Goal: Information Seeking & Learning: Learn about a topic

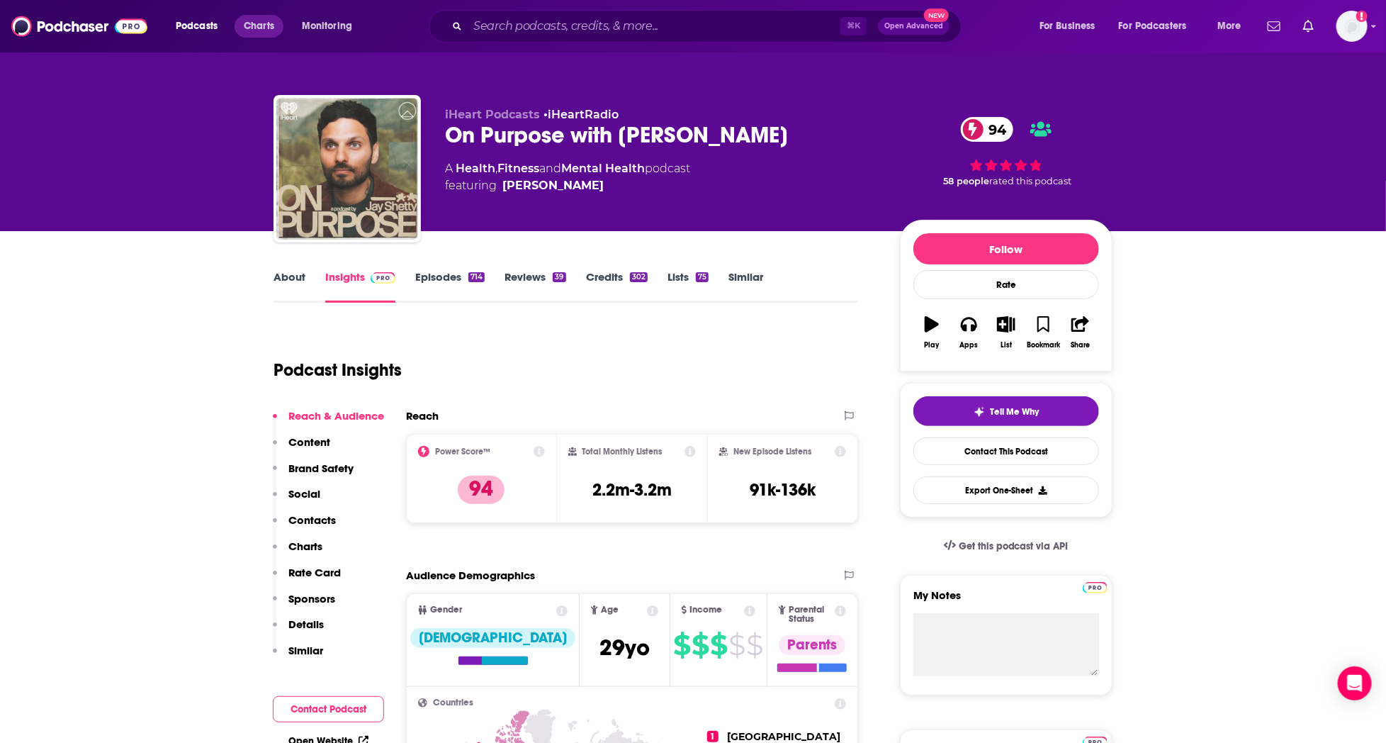
click at [252, 28] on span "Charts" at bounding box center [259, 26] width 30 height 20
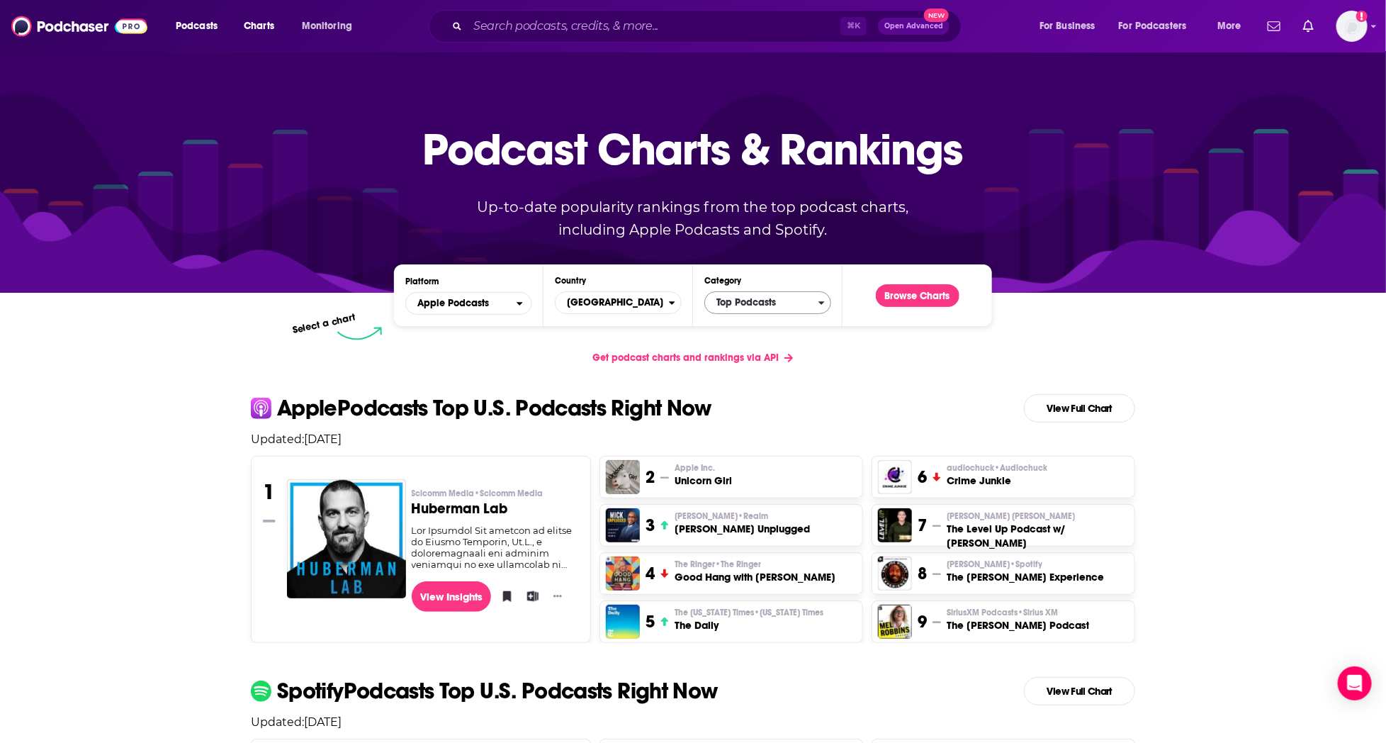
click at [743, 300] on span "Top Podcasts" at bounding box center [761, 303] width 113 height 24
click at [760, 354] on button "True Crime" at bounding box center [768, 345] width 114 height 17
click at [887, 299] on button "Browse Charts" at bounding box center [918, 295] width 84 height 23
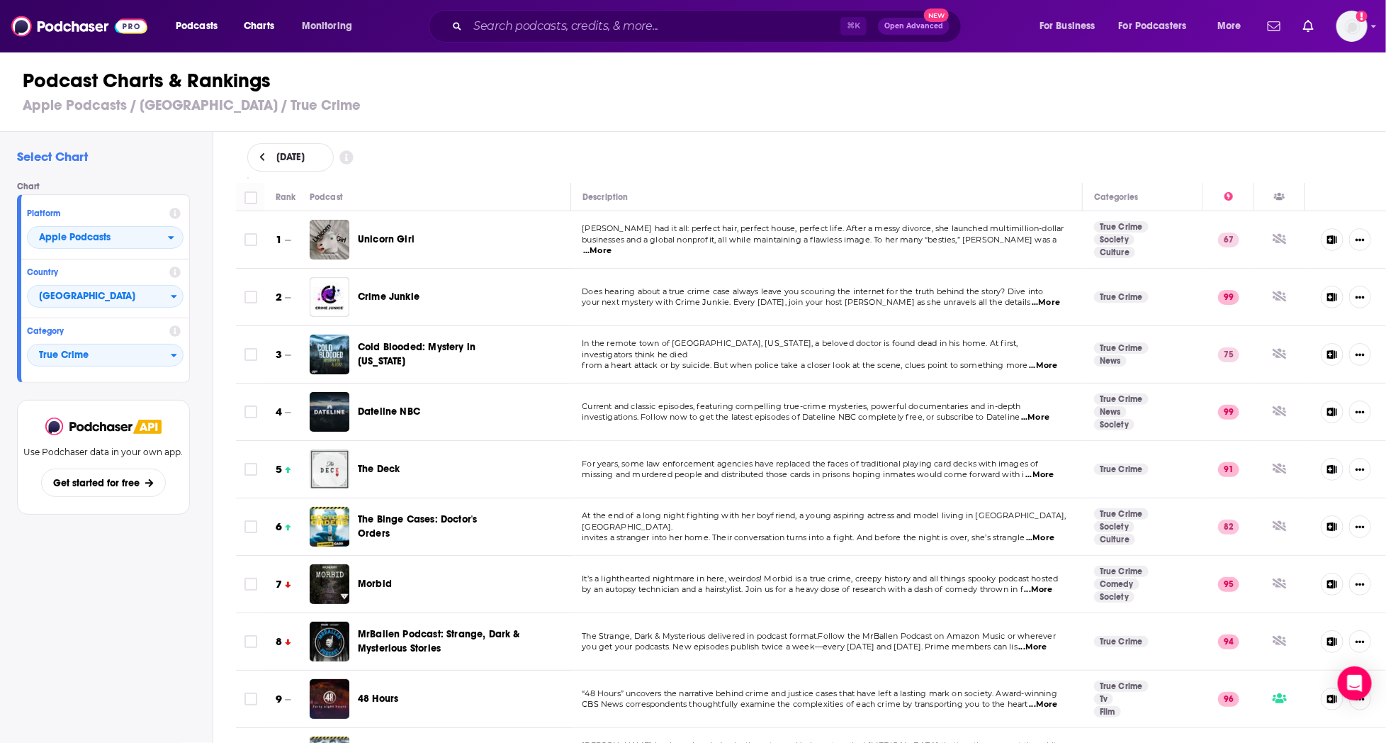
click at [612, 245] on span "...More" at bounding box center [597, 250] width 28 height 11
click at [262, 154] on icon at bounding box center [261, 157] width 5 height 9
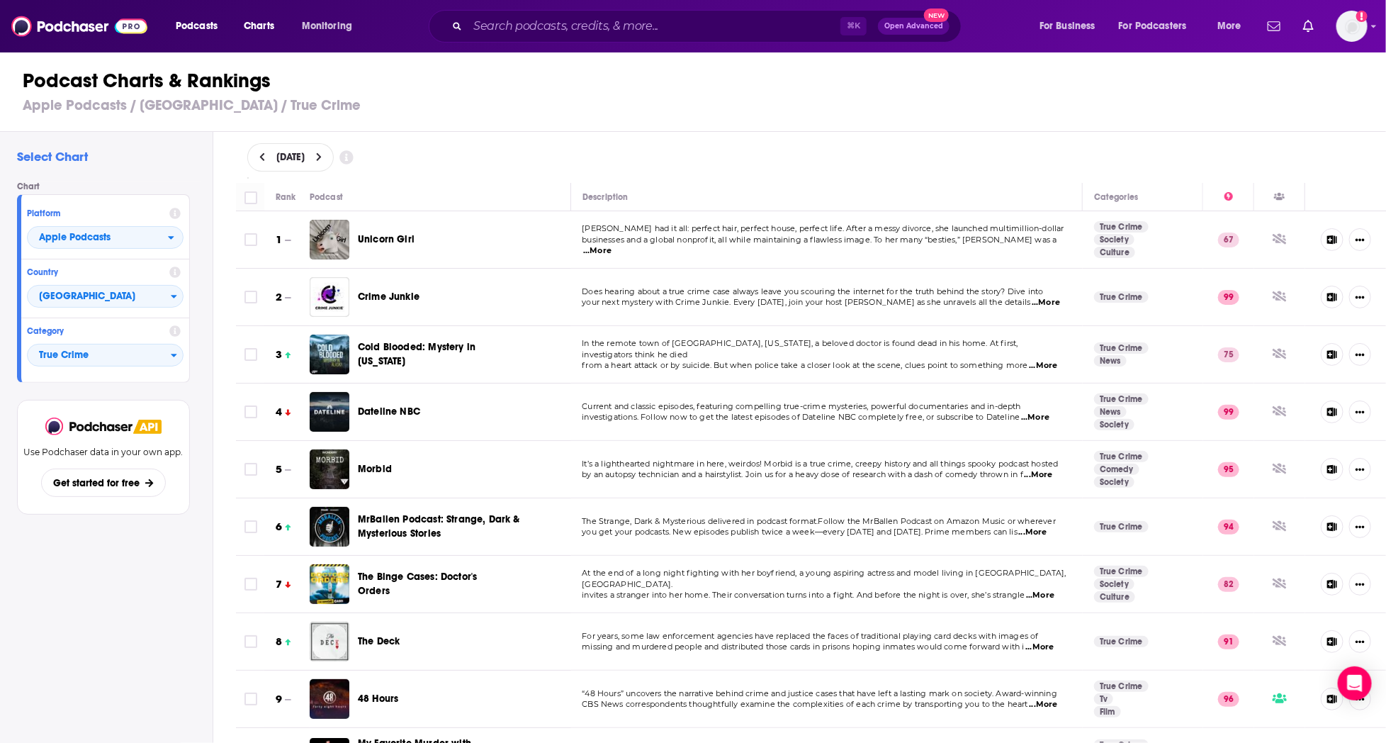
click at [262, 154] on icon at bounding box center [261, 157] width 5 height 9
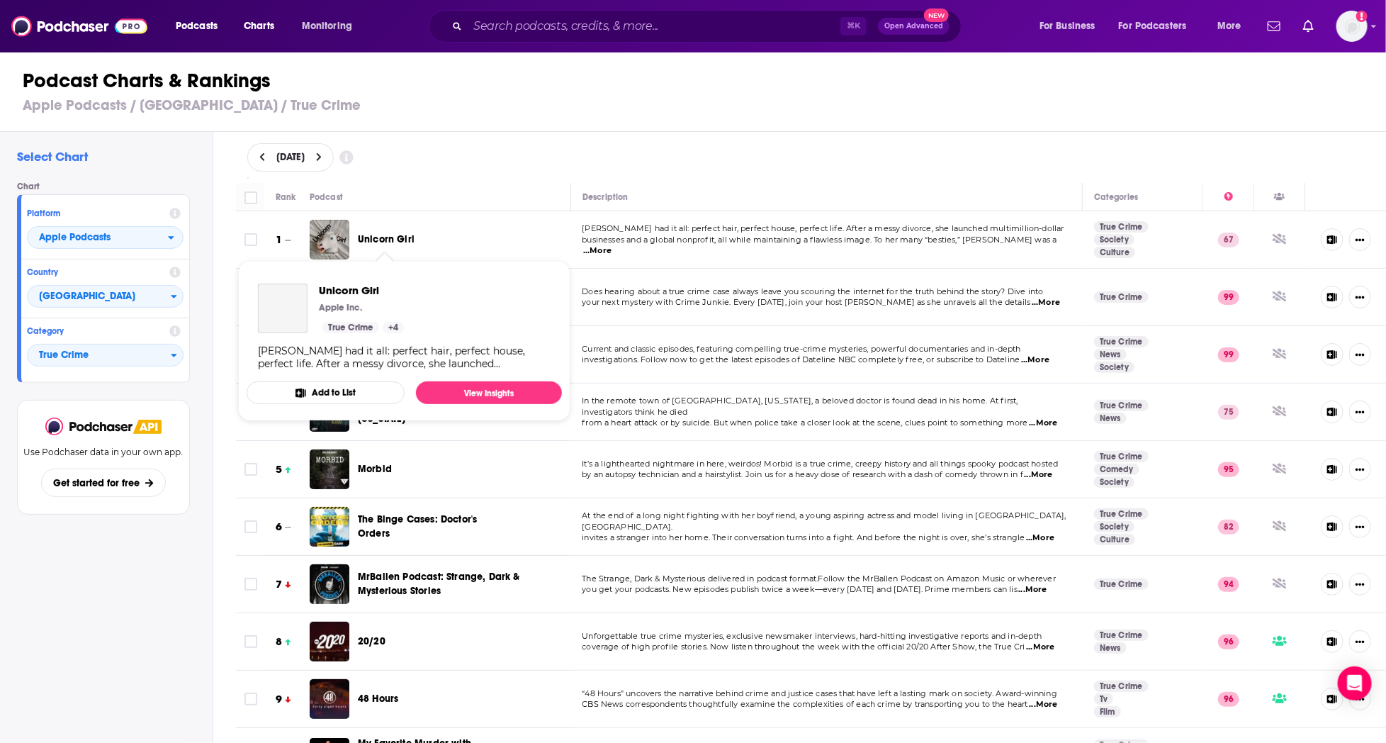
click at [386, 235] on span "Unicorn Girl" at bounding box center [386, 239] width 57 height 12
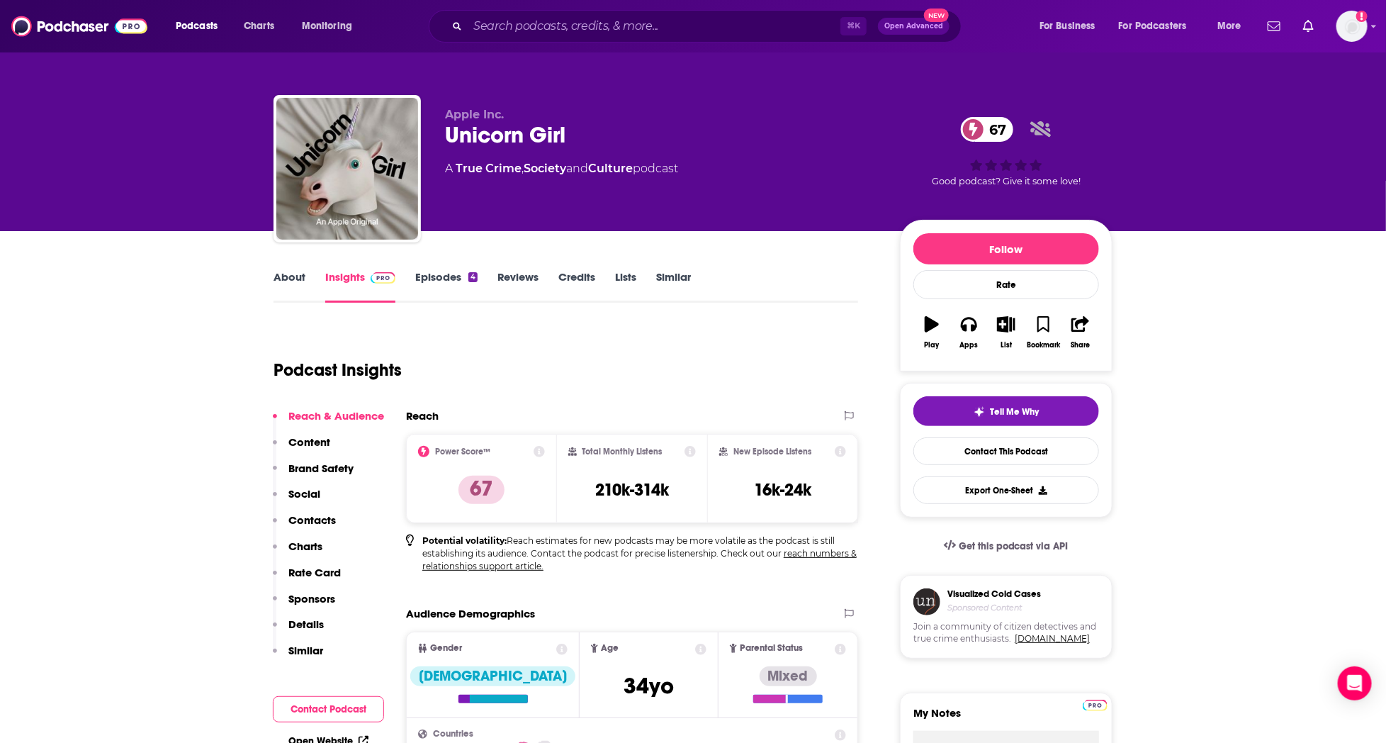
click at [445, 276] on link "Episodes 4" at bounding box center [446, 286] width 62 height 33
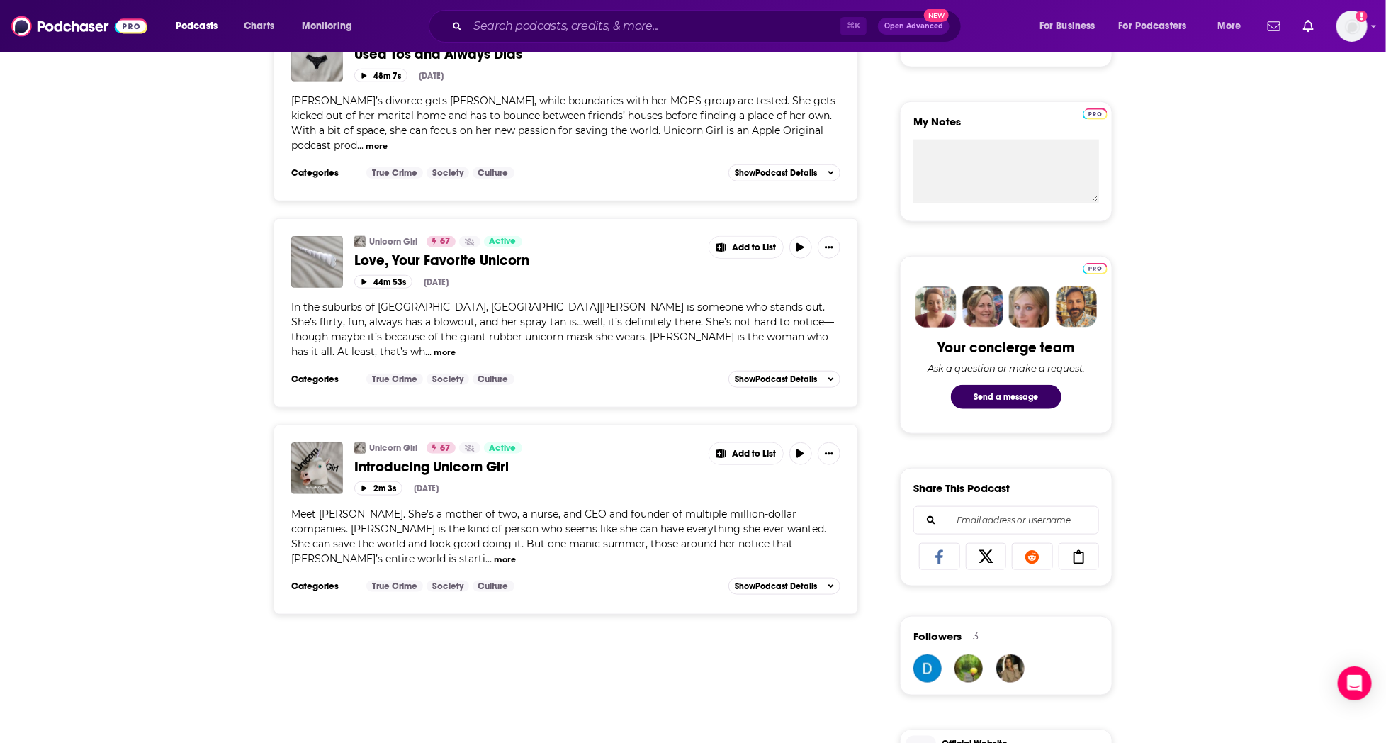
scroll to position [704, 0]
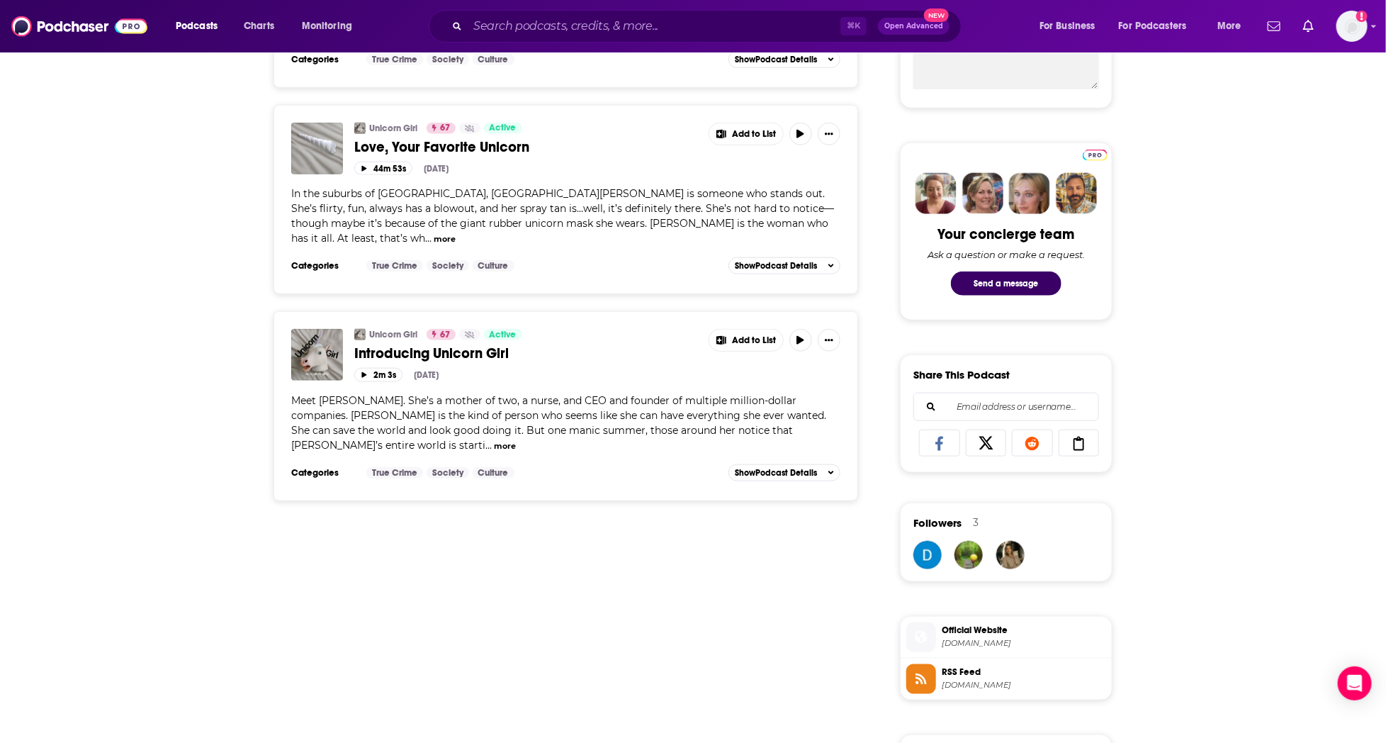
click at [431, 344] on span "Introducing Unicorn Girl" at bounding box center [431, 353] width 154 height 18
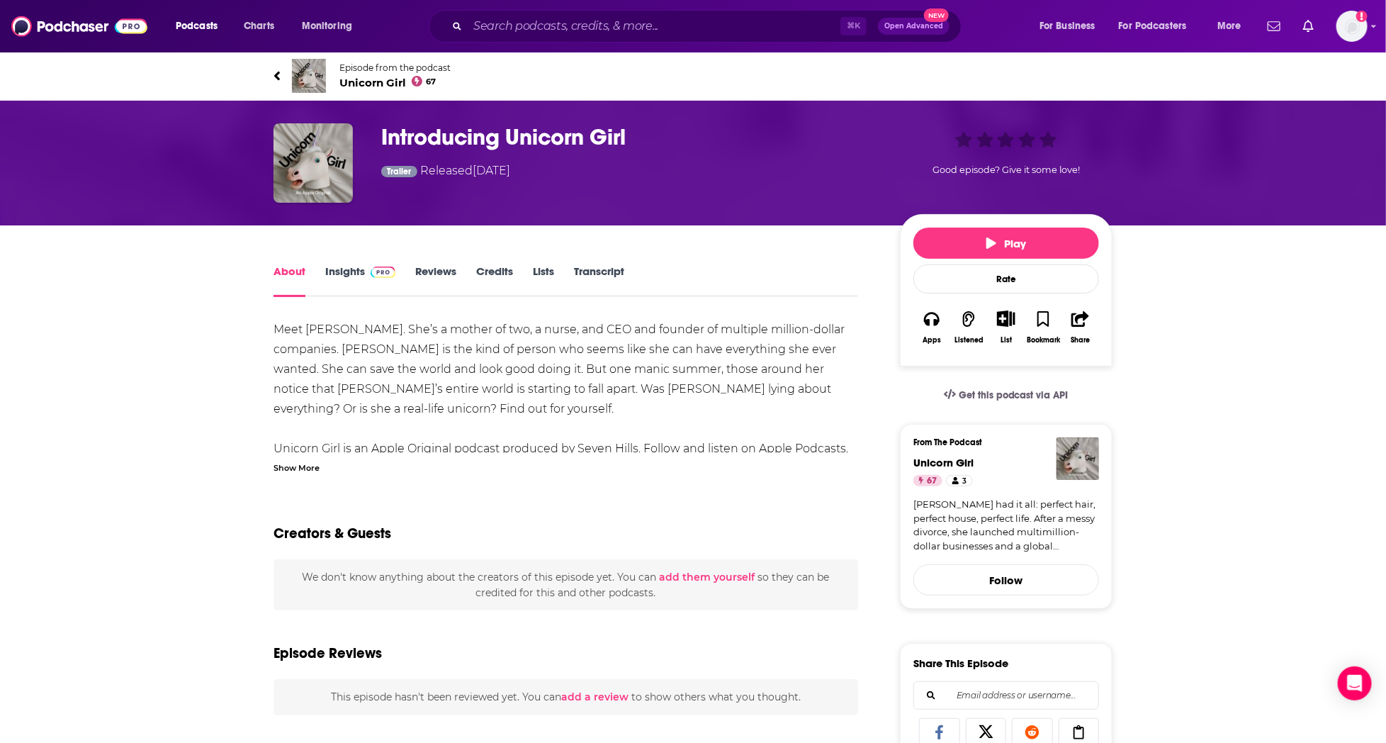
click at [353, 274] on link "Insights" at bounding box center [360, 280] width 70 height 33
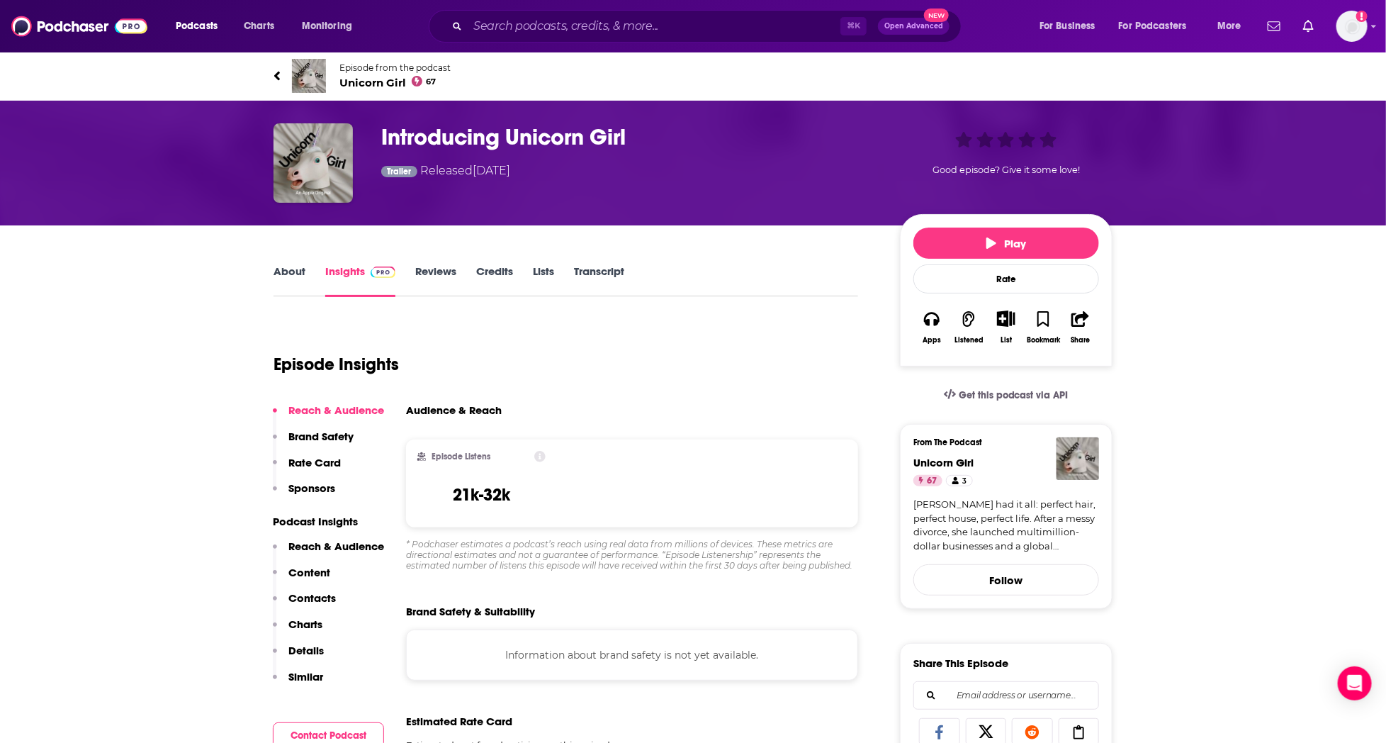
click at [284, 74] on link "Episode from the podcast Unicorn Girl 67" at bounding box center [693, 76] width 839 height 34
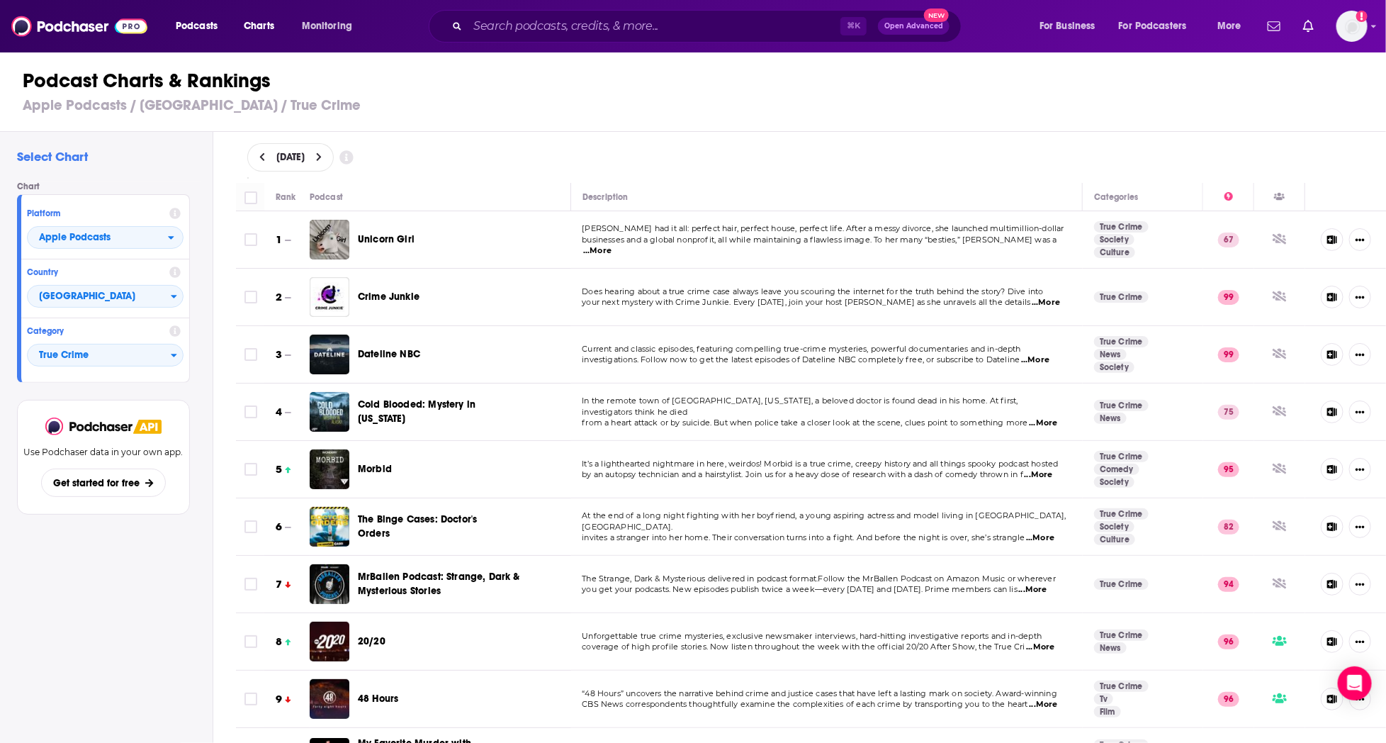
scroll to position [2, 0]
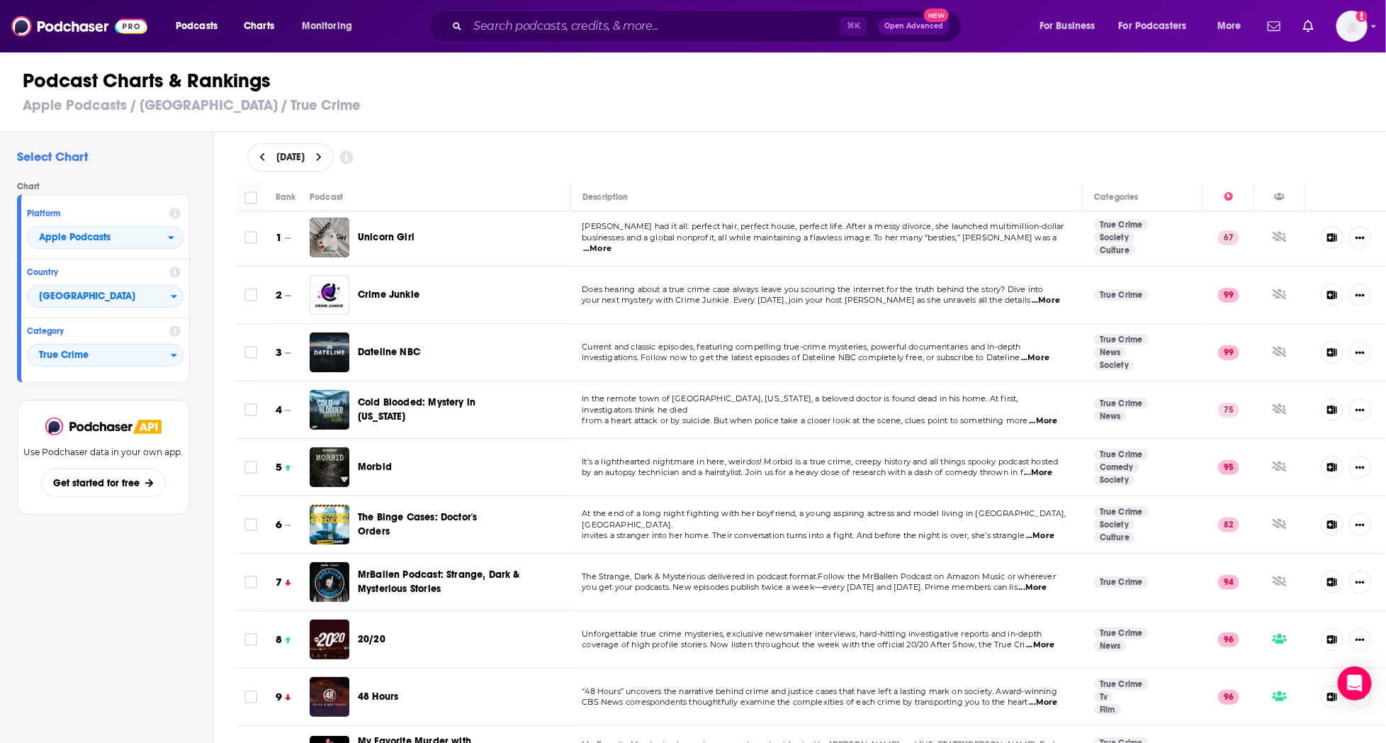
click at [300, 155] on span "[DATE]" at bounding box center [290, 157] width 28 height 10
select select "7"
click at [293, 282] on button "11" at bounding box center [289, 283] width 20 height 20
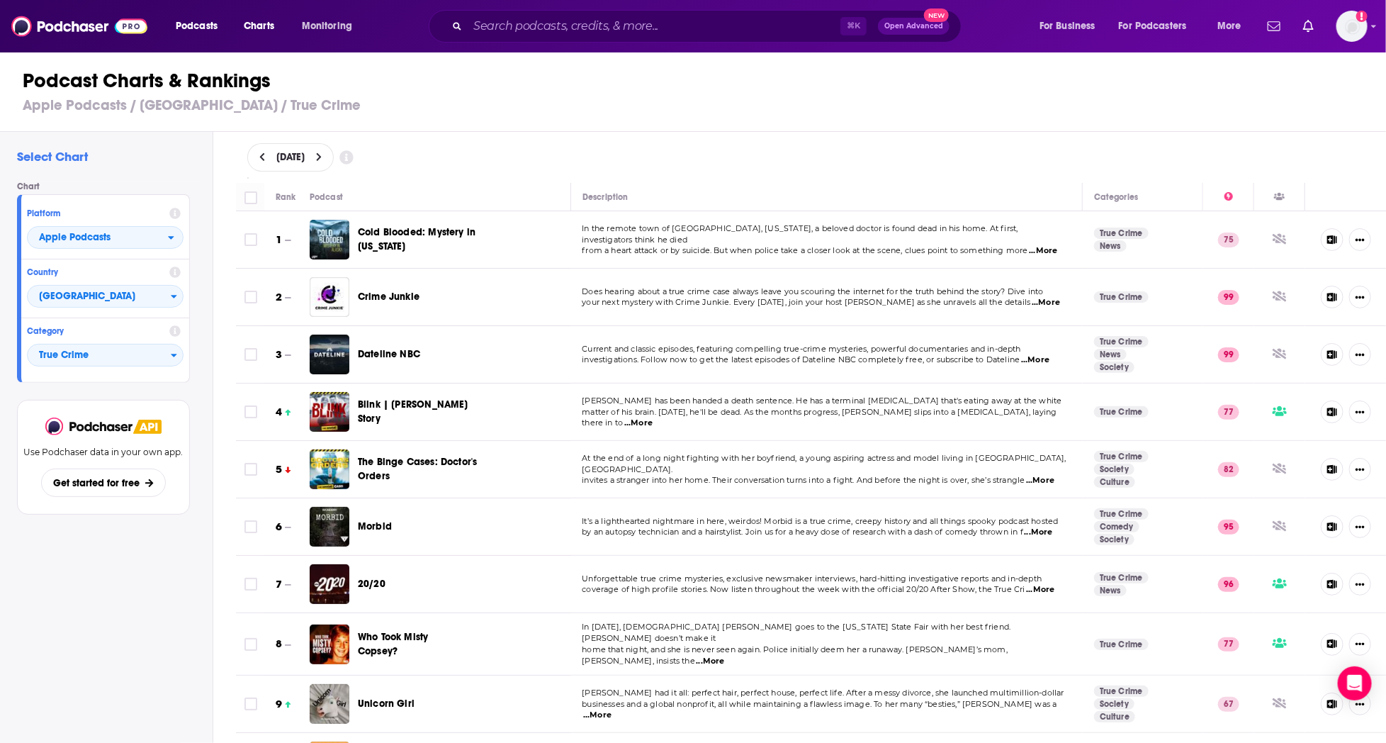
click at [452, 143] on div "August 11, 2025" at bounding box center [811, 157] width 1128 height 28
click at [305, 152] on span "August 11, 2025" at bounding box center [290, 157] width 28 height 10
select select "7"
click at [308, 283] on button "12" at bounding box center [309, 283] width 20 height 20
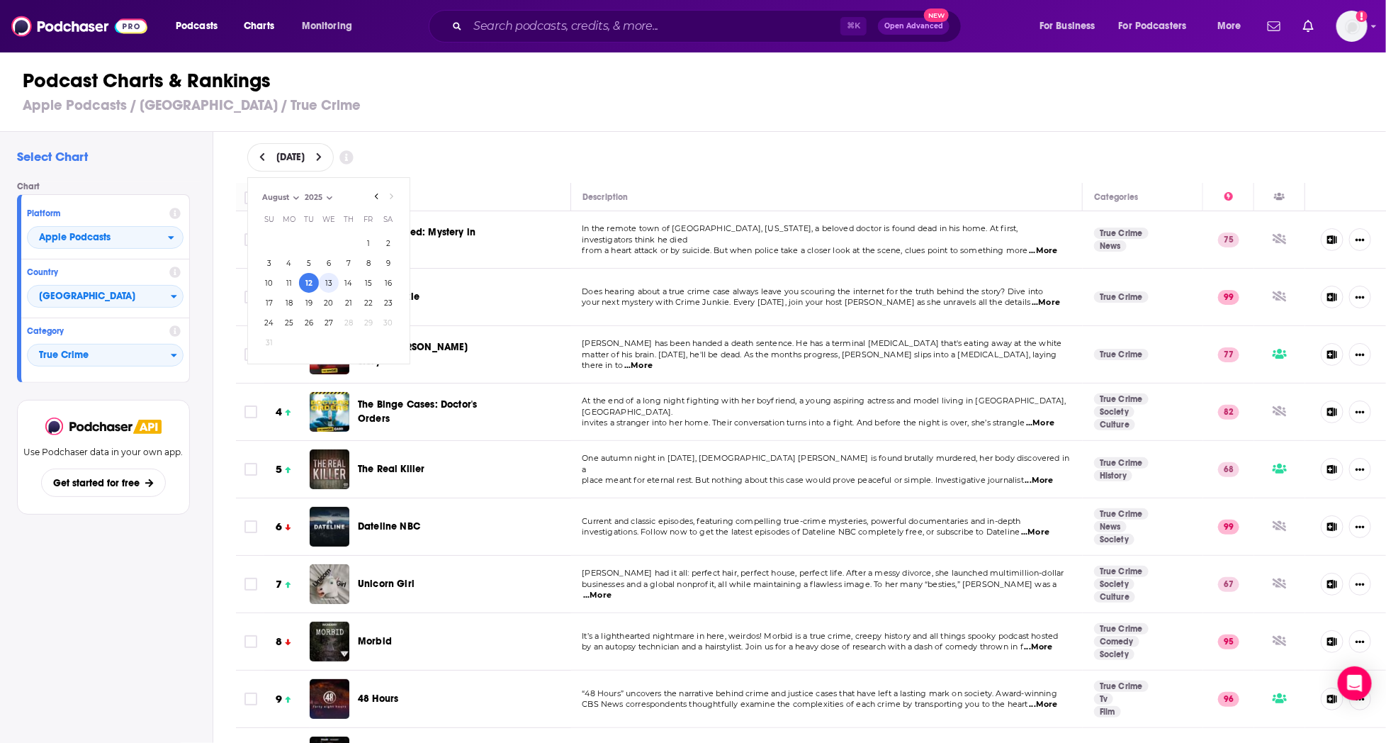
click at [329, 280] on button "13" at bounding box center [329, 283] width 20 height 20
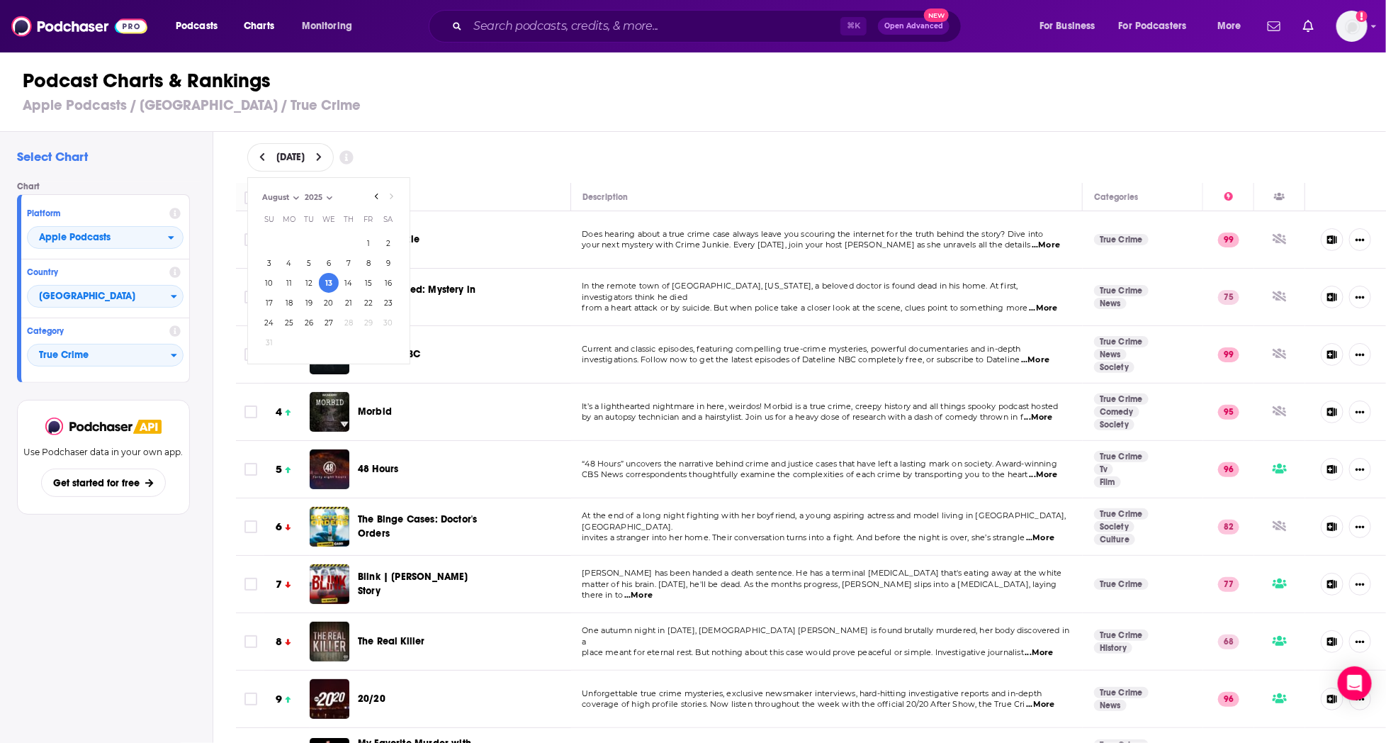
click at [497, 143] on div "August 13, 2025 August 2025 Month: May June July August August Year: 2025 2025 …" at bounding box center [811, 157] width 1128 height 28
click at [305, 155] on span "August 13, 2025" at bounding box center [290, 157] width 28 height 10
select select "7"
click at [349, 284] on button "14" at bounding box center [349, 283] width 20 height 20
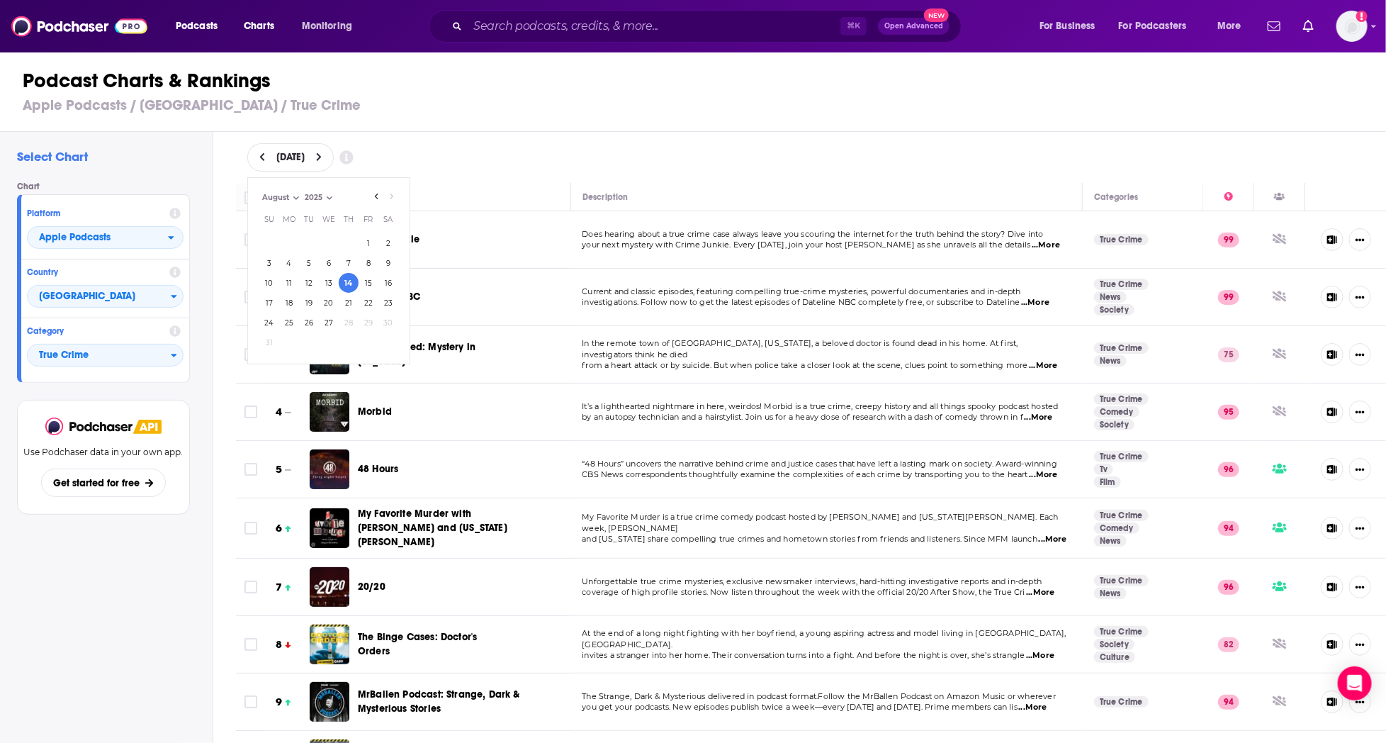
click at [565, 180] on div "August 14, 2025 August 2025 Month: May June July August August Year: 2025 2025 …" at bounding box center [812, 157] width 1174 height 51
click at [305, 157] on span "August 14, 2025" at bounding box center [290, 157] width 28 height 10
select select "7"
click at [366, 285] on button "15" at bounding box center [369, 283] width 20 height 20
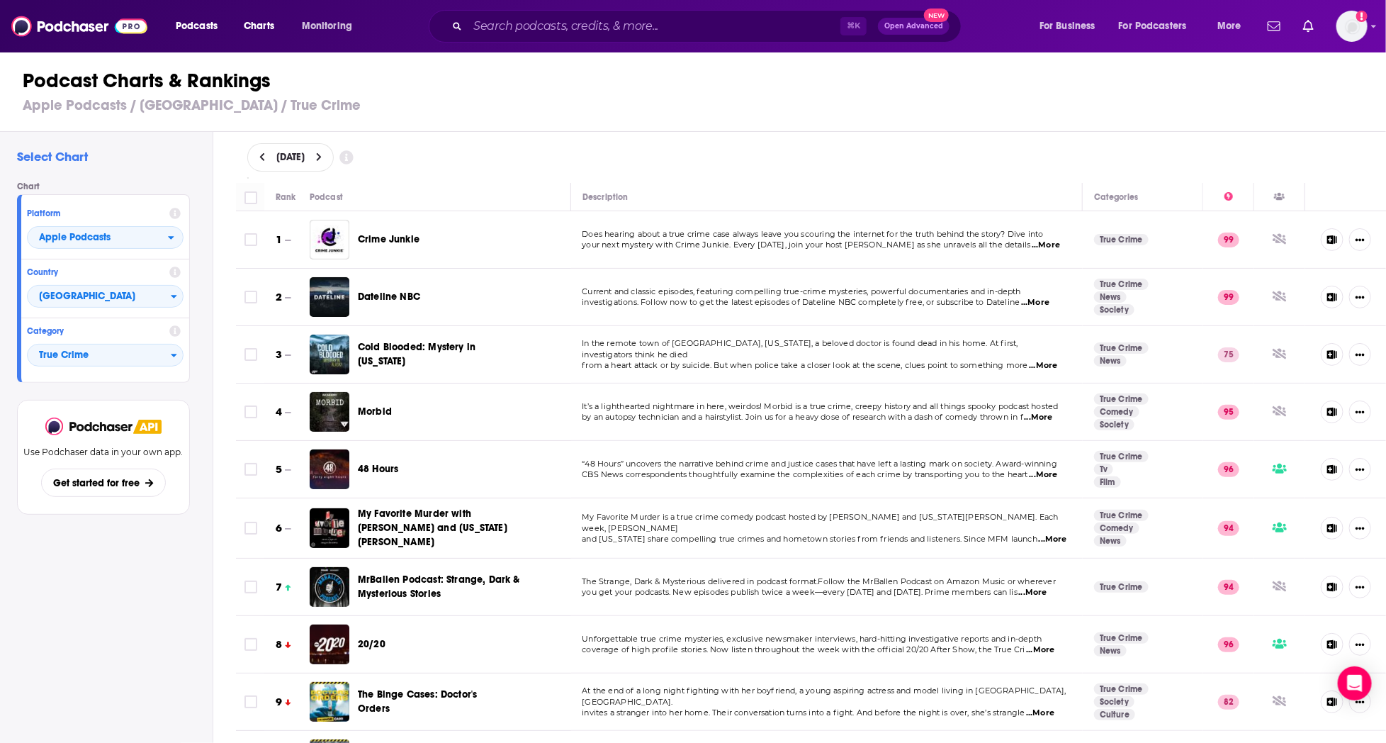
click at [478, 125] on div "Podcast Charts & Rankings Apple Podcasts / United States / True Crime" at bounding box center [699, 91] width 1398 height 81
click at [305, 159] on span "August 15, 2025" at bounding box center [290, 157] width 28 height 10
select select "7"
click at [383, 281] on button "16" at bounding box center [388, 283] width 20 height 20
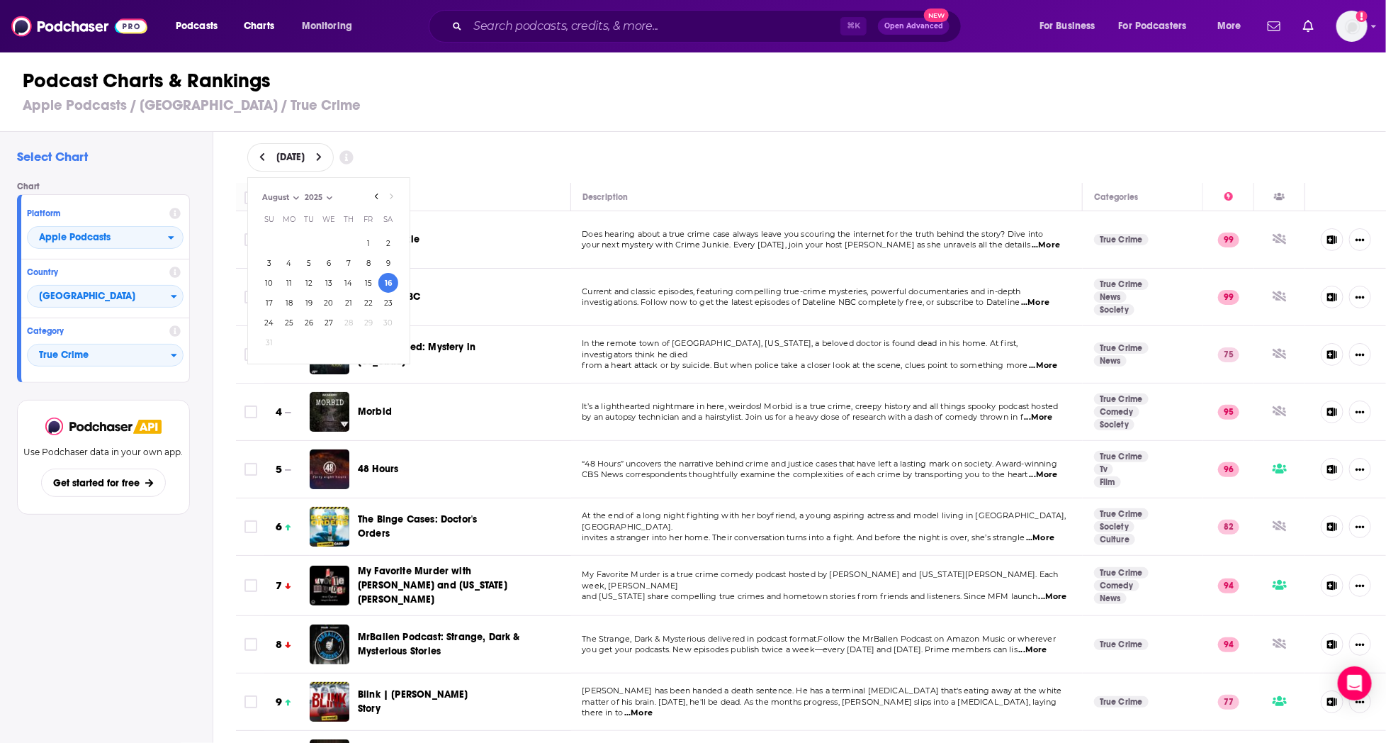
click at [441, 147] on div "August 16, 2025 August 2025 Month: May June July August August Year: 2025 2025 …" at bounding box center [811, 157] width 1128 height 28
click at [334, 152] on div "August 16, 2025" at bounding box center [290, 157] width 86 height 28
select select "7"
click at [270, 305] on button "17" at bounding box center [269, 303] width 20 height 20
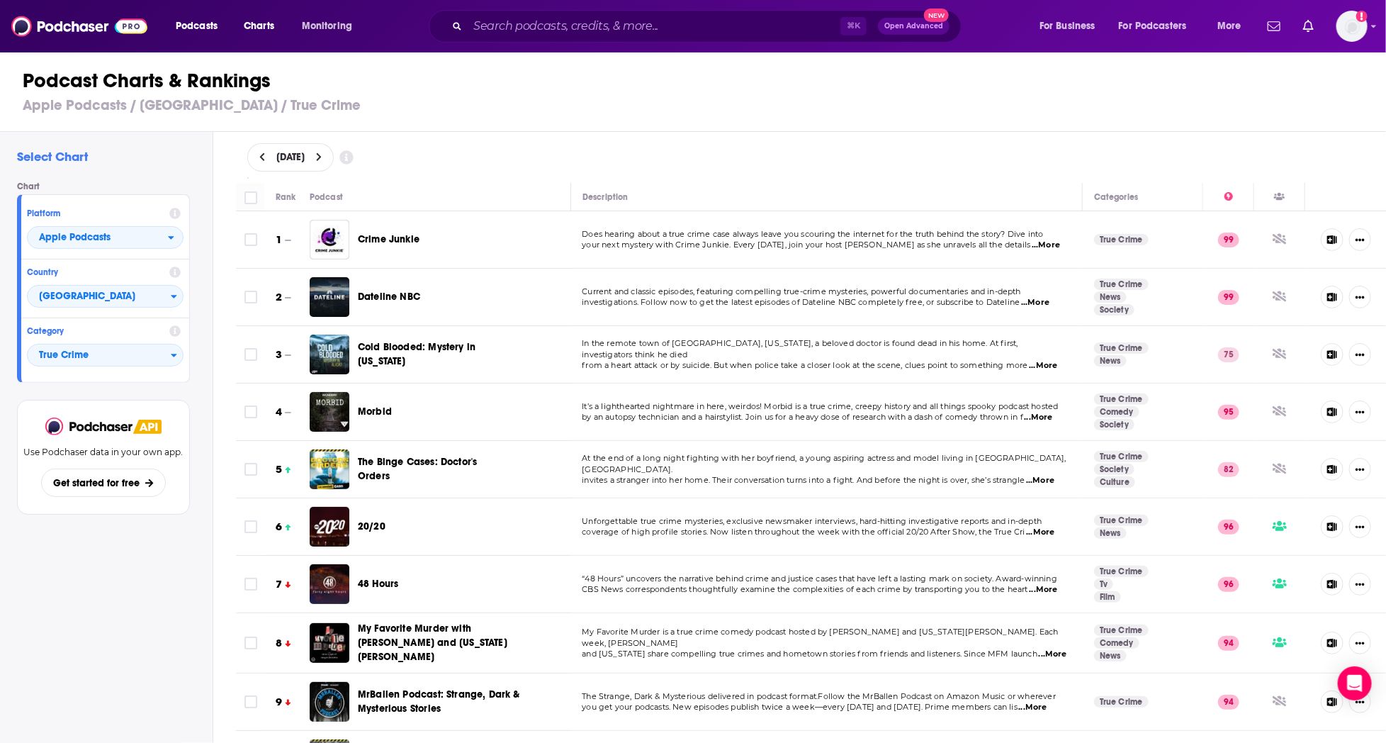
click at [442, 130] on div "Podcast Charts & Rankings Apple Podcasts / United States / True Crime" at bounding box center [699, 91] width 1398 height 81
click at [305, 154] on span "August 17, 2025" at bounding box center [290, 157] width 28 height 10
select select "7"
click at [296, 299] on button "18" at bounding box center [289, 303] width 20 height 20
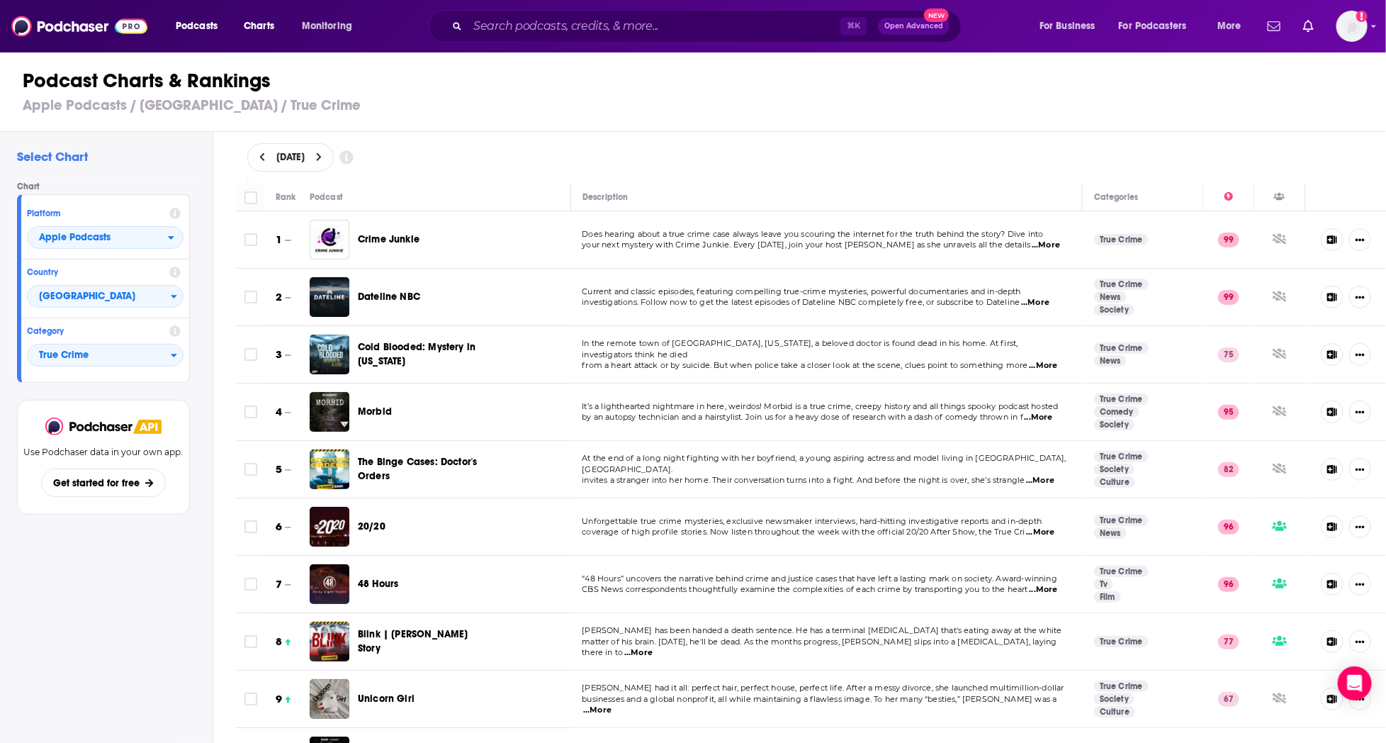
click at [439, 159] on div "August 18, 2025" at bounding box center [811, 157] width 1128 height 28
click at [318, 164] on div "August 18, 2025" at bounding box center [290, 157] width 86 height 28
select select "7"
click at [310, 305] on button "19" at bounding box center [309, 303] width 20 height 20
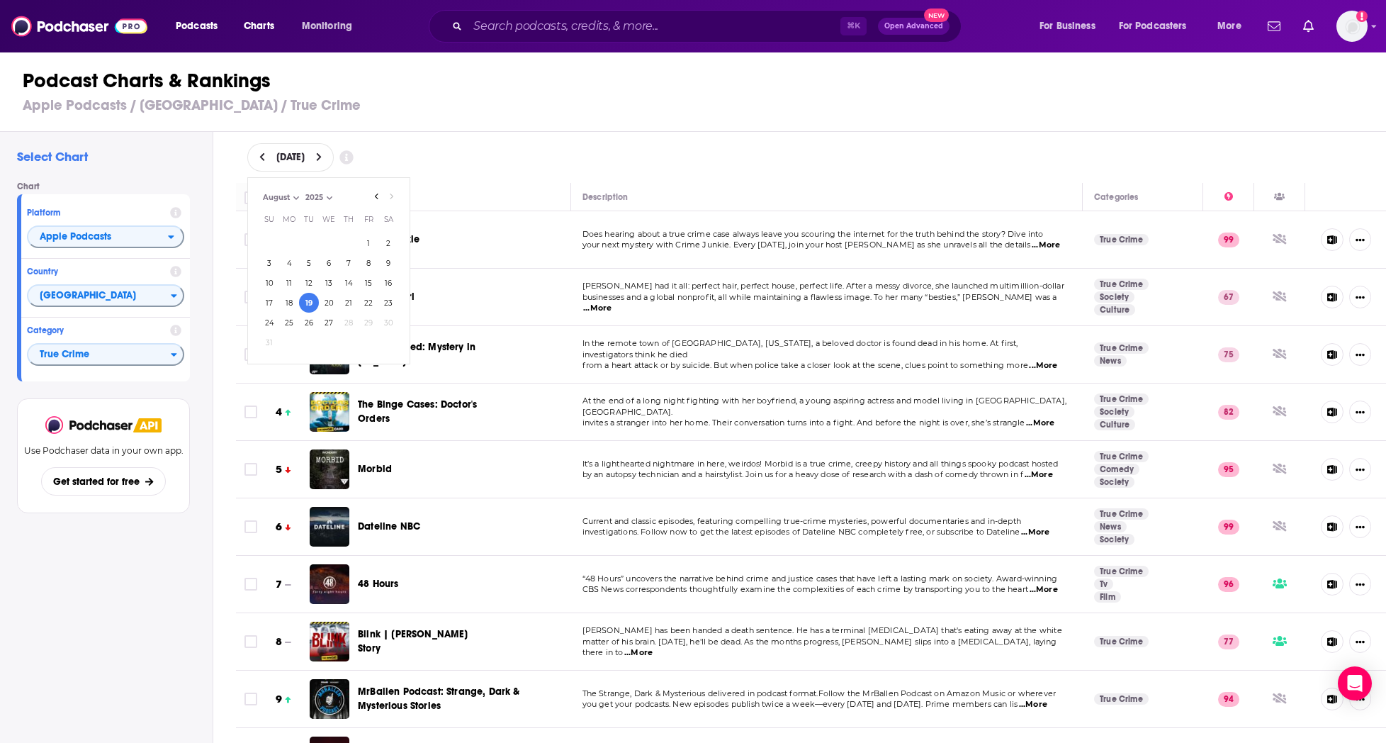
select select "7"
click at [456, 132] on div "[DATE]" at bounding box center [812, 157] width 1174 height 51
click at [334, 163] on div "[DATE]" at bounding box center [290, 157] width 86 height 28
select select "7"
click at [332, 298] on button "20" at bounding box center [329, 303] width 20 height 20
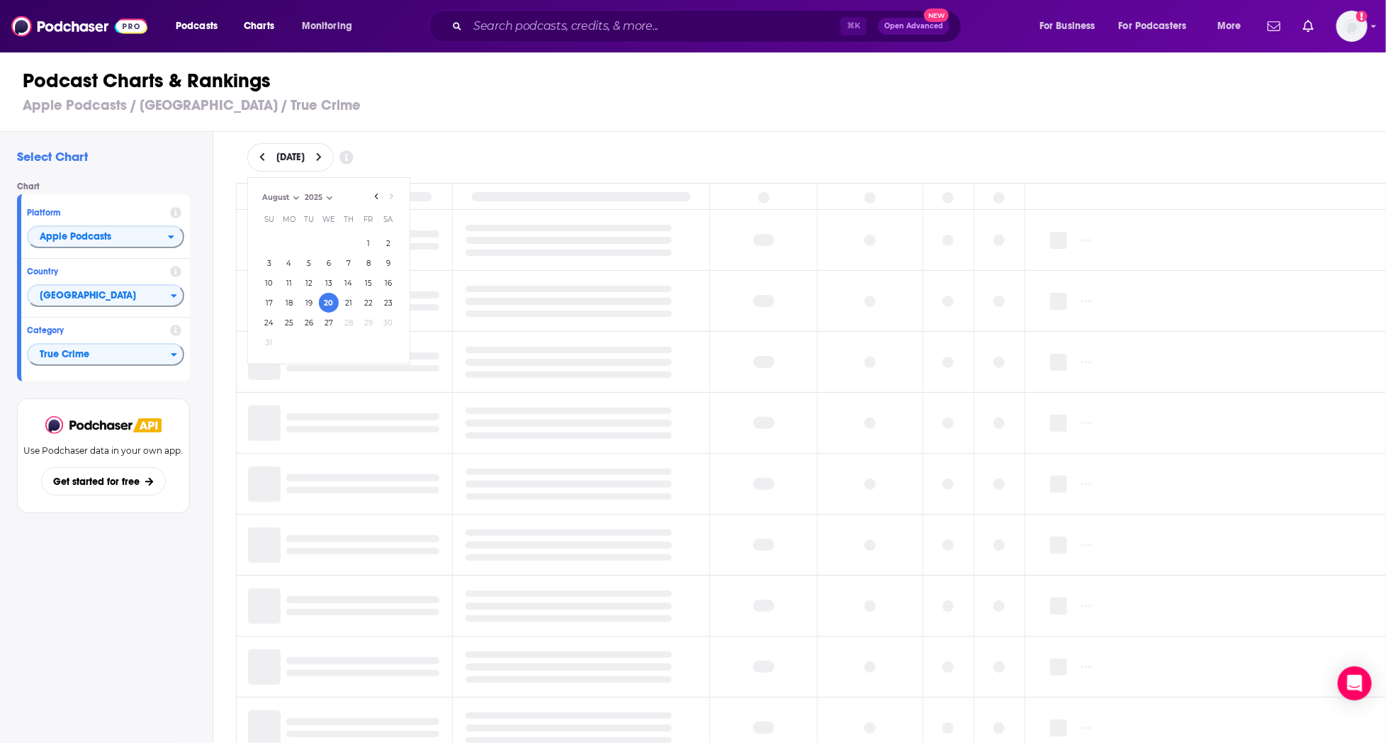
click at [447, 155] on div "[DATE] [DATE] Month: May June July August August Year: 2025 2025 Su Mo Tu We Th…" at bounding box center [811, 157] width 1128 height 28
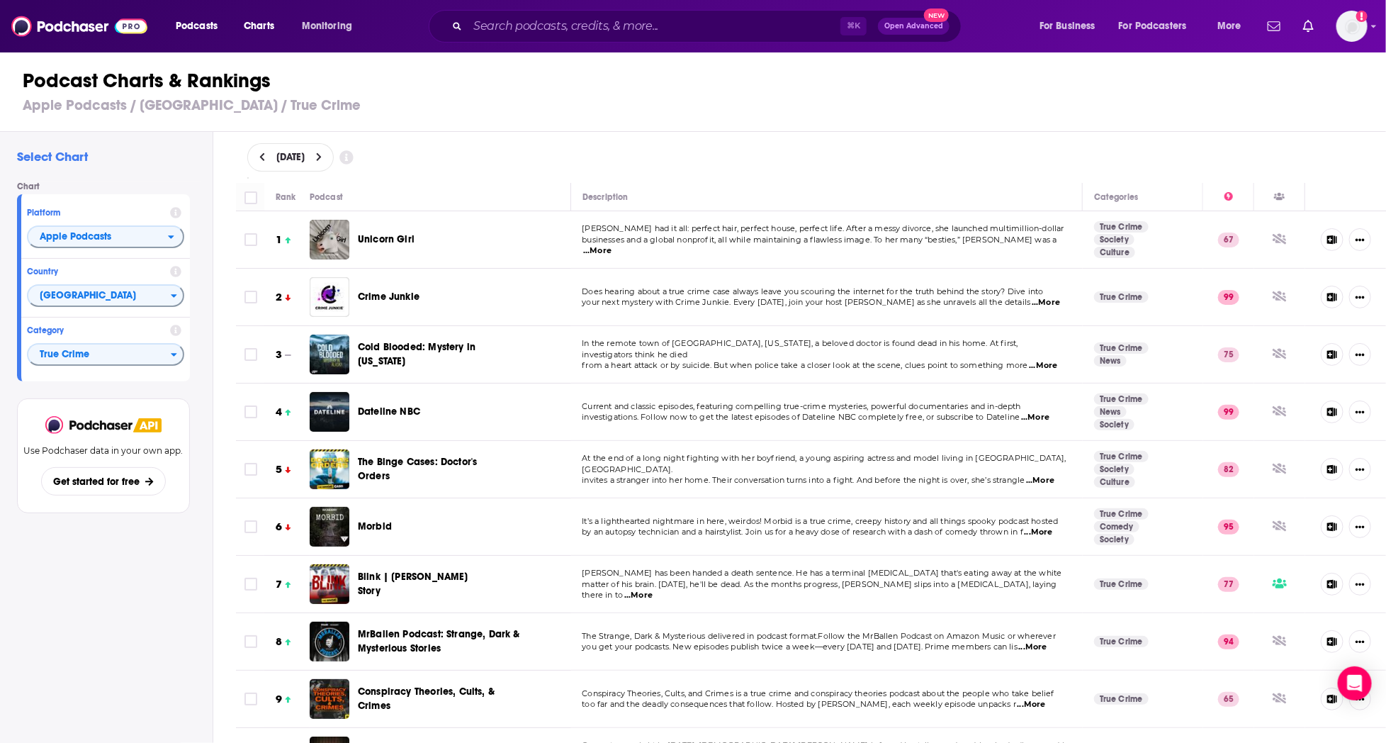
click at [305, 154] on span "[DATE]" at bounding box center [290, 157] width 28 height 10
select select "7"
click at [350, 309] on button "21" at bounding box center [349, 303] width 20 height 20
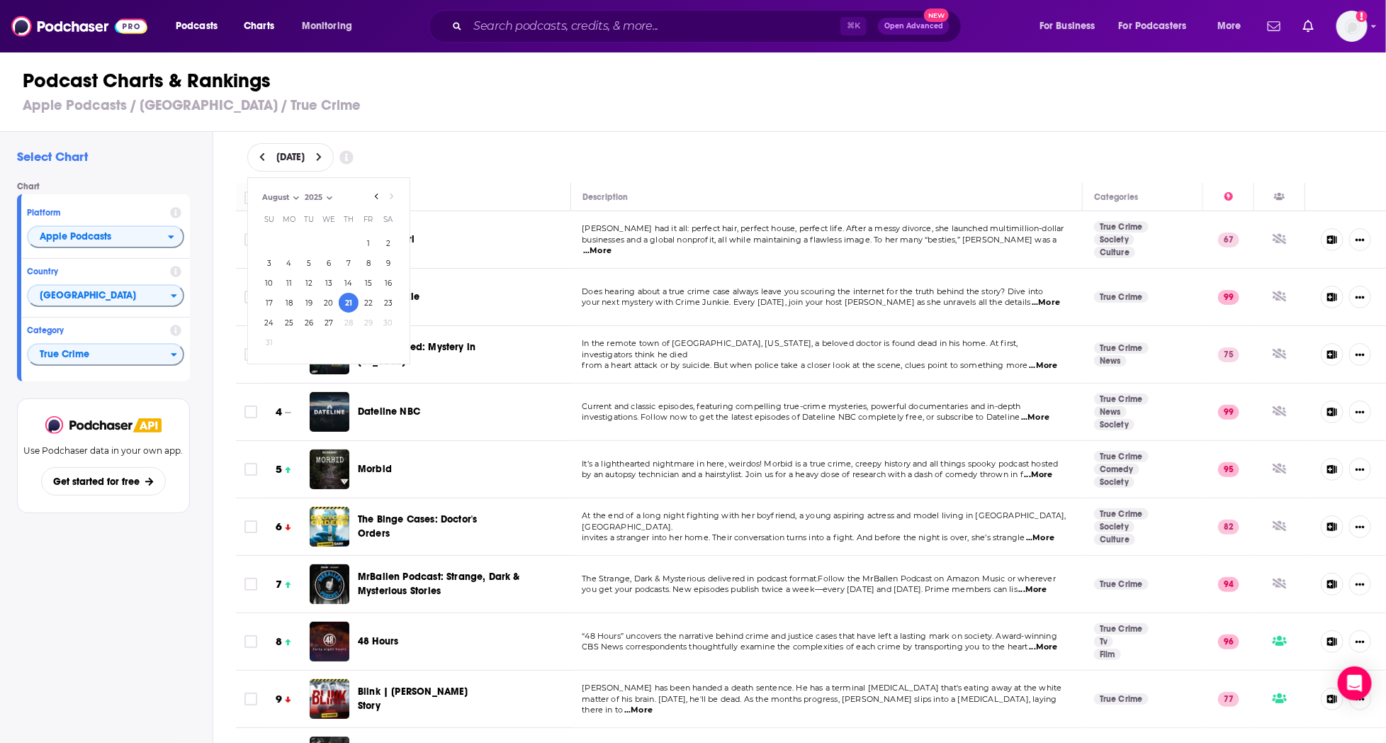
click at [507, 99] on h3 "Apple Podcasts / [GEOGRAPHIC_DATA] / True Crime" at bounding box center [699, 105] width 1353 height 18
click at [305, 162] on span "[DATE]" at bounding box center [290, 157] width 28 height 10
select select "7"
click at [368, 298] on button "22" at bounding box center [369, 303] width 20 height 20
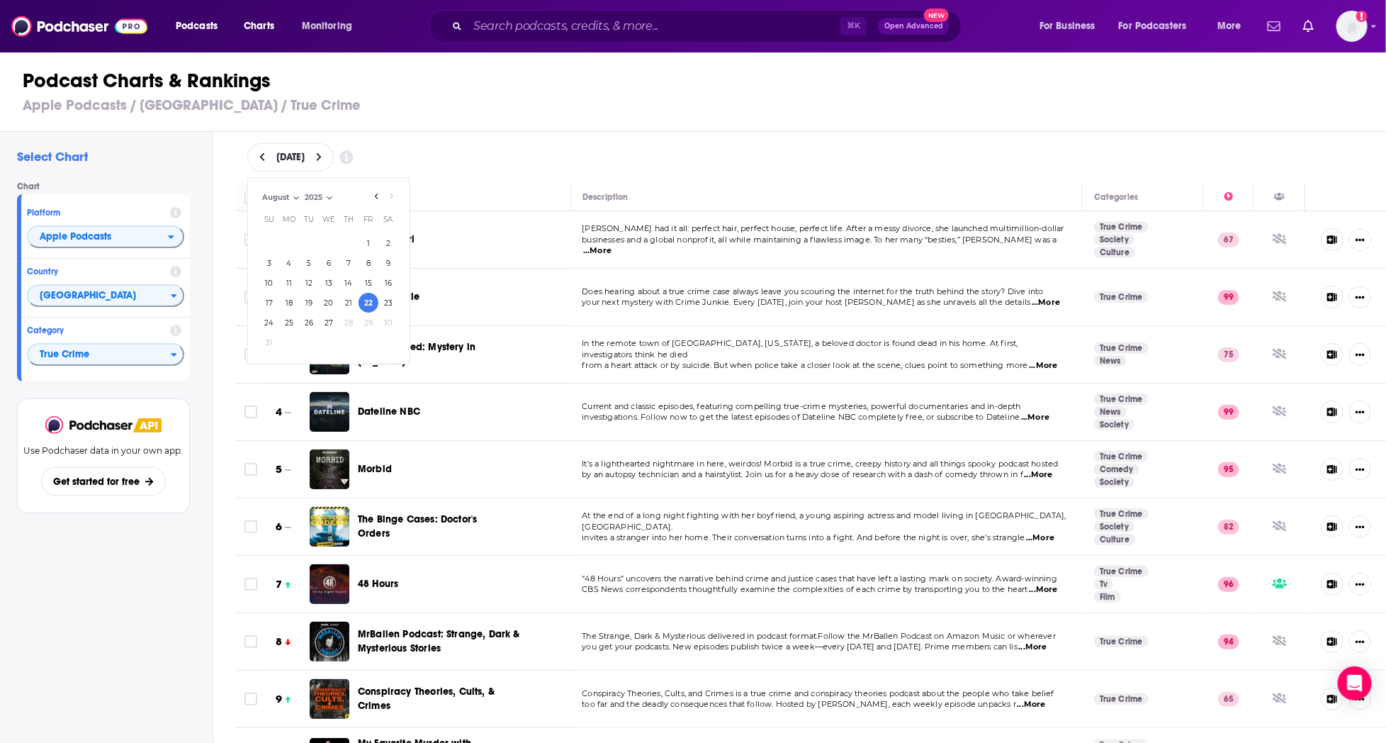
click at [498, 154] on div "[DATE] [DATE] Month: May June July August August Year: 2025 2025 Su Mo Tu We Th…" at bounding box center [811, 157] width 1128 height 28
click at [332, 150] on div "[DATE]" at bounding box center [290, 157] width 86 height 28
select select "7"
drag, startPoint x: 325, startPoint y: 314, endPoint x: 356, endPoint y: 309, distance: 30.9
click at [327, 314] on button "27" at bounding box center [329, 323] width 20 height 20
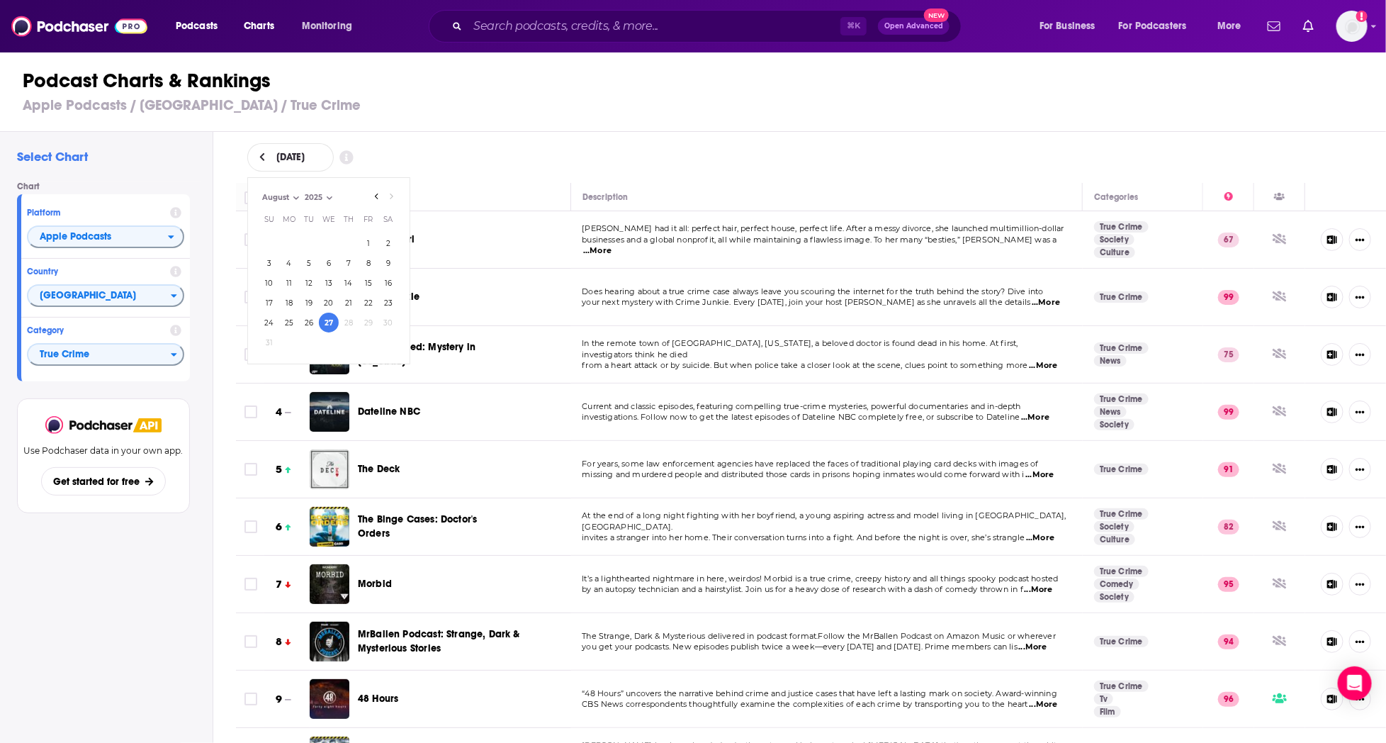
click at [507, 148] on div "[DATE] [DATE] Month: May June July August August Year: 2025 2025 Su Mo Tu We Th…" at bounding box center [811, 157] width 1128 height 28
click at [305, 152] on span "[DATE]" at bounding box center [290, 157] width 28 height 10
select select "7"
click at [311, 324] on button "26" at bounding box center [309, 323] width 20 height 20
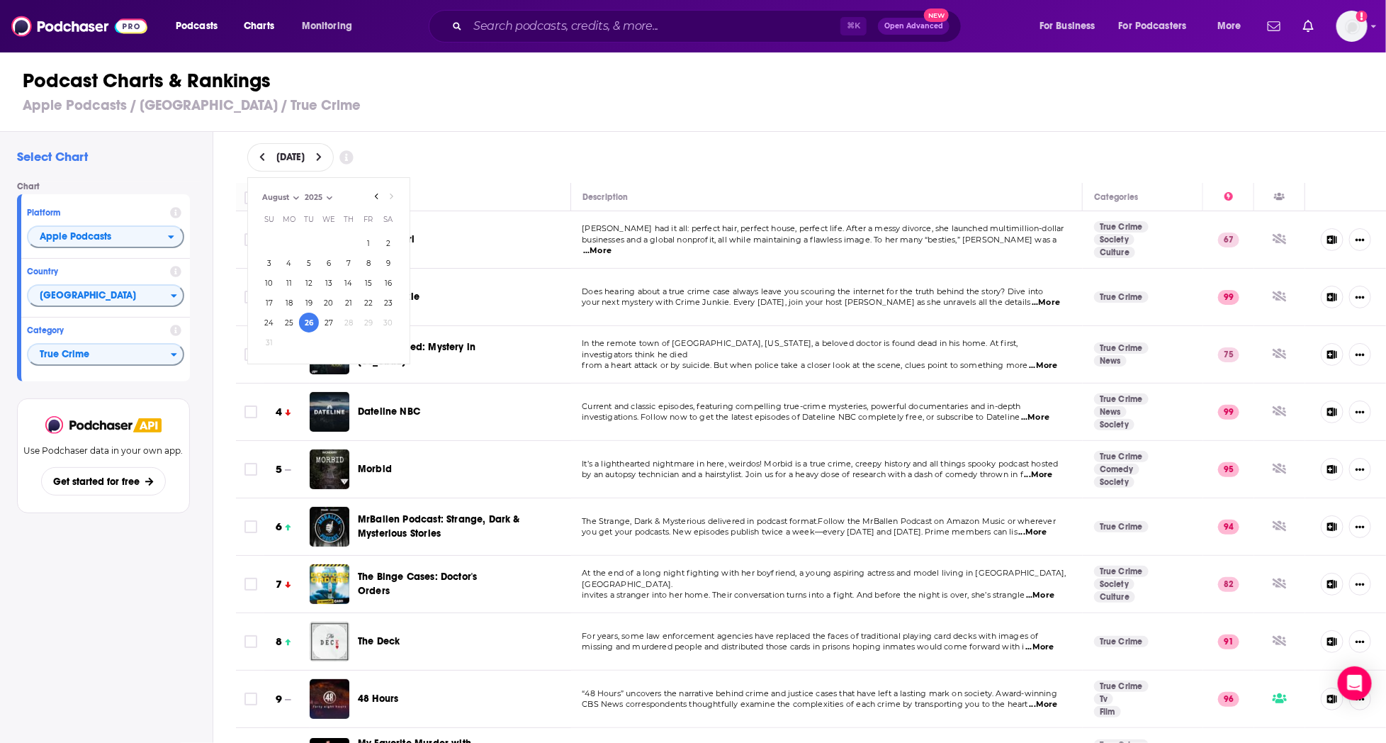
click at [478, 133] on div "[DATE] [DATE] Month: May June July August August Year: 2025 2025 Su Mo Tu We Th…" at bounding box center [812, 157] width 1174 height 51
click at [305, 157] on span "[DATE]" at bounding box center [290, 157] width 28 height 10
select select "7"
click at [284, 320] on button "25" at bounding box center [289, 323] width 20 height 20
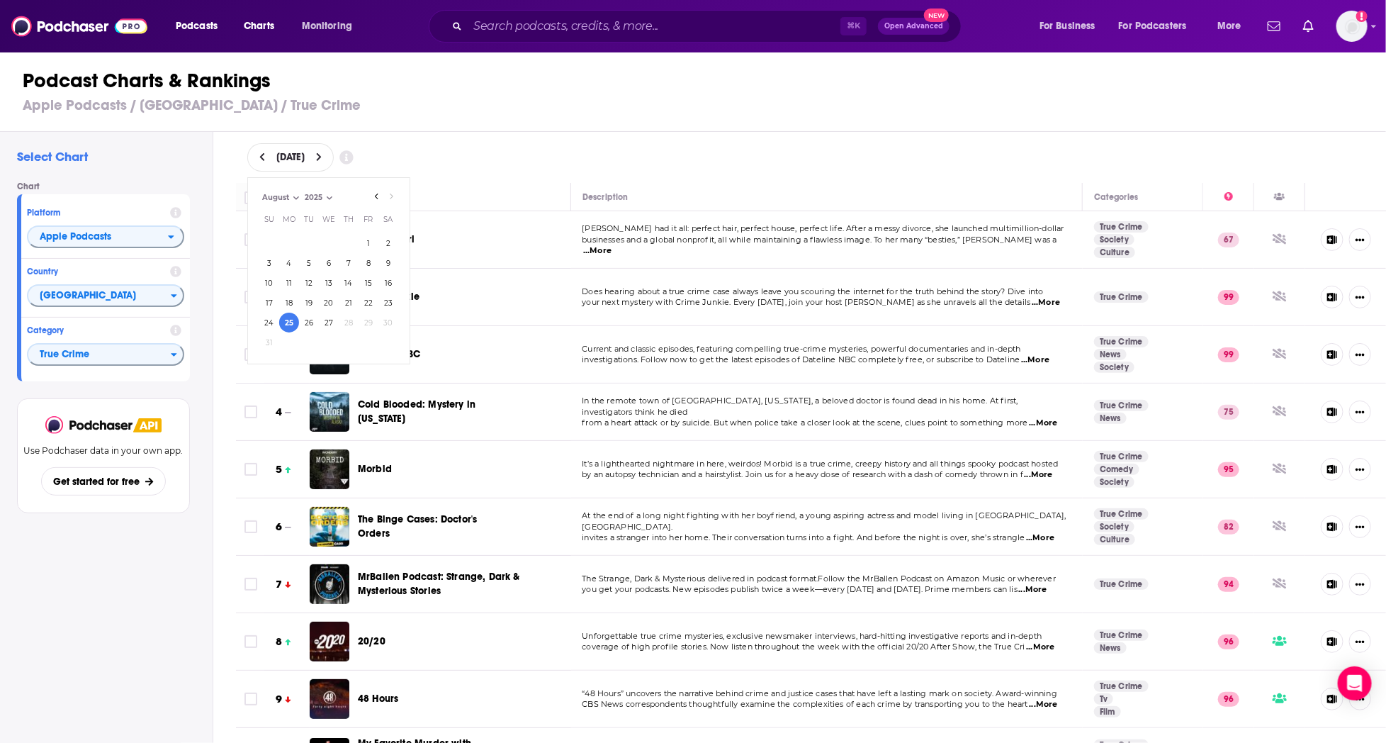
click at [536, 201] on div "Podcast" at bounding box center [434, 197] width 249 height 17
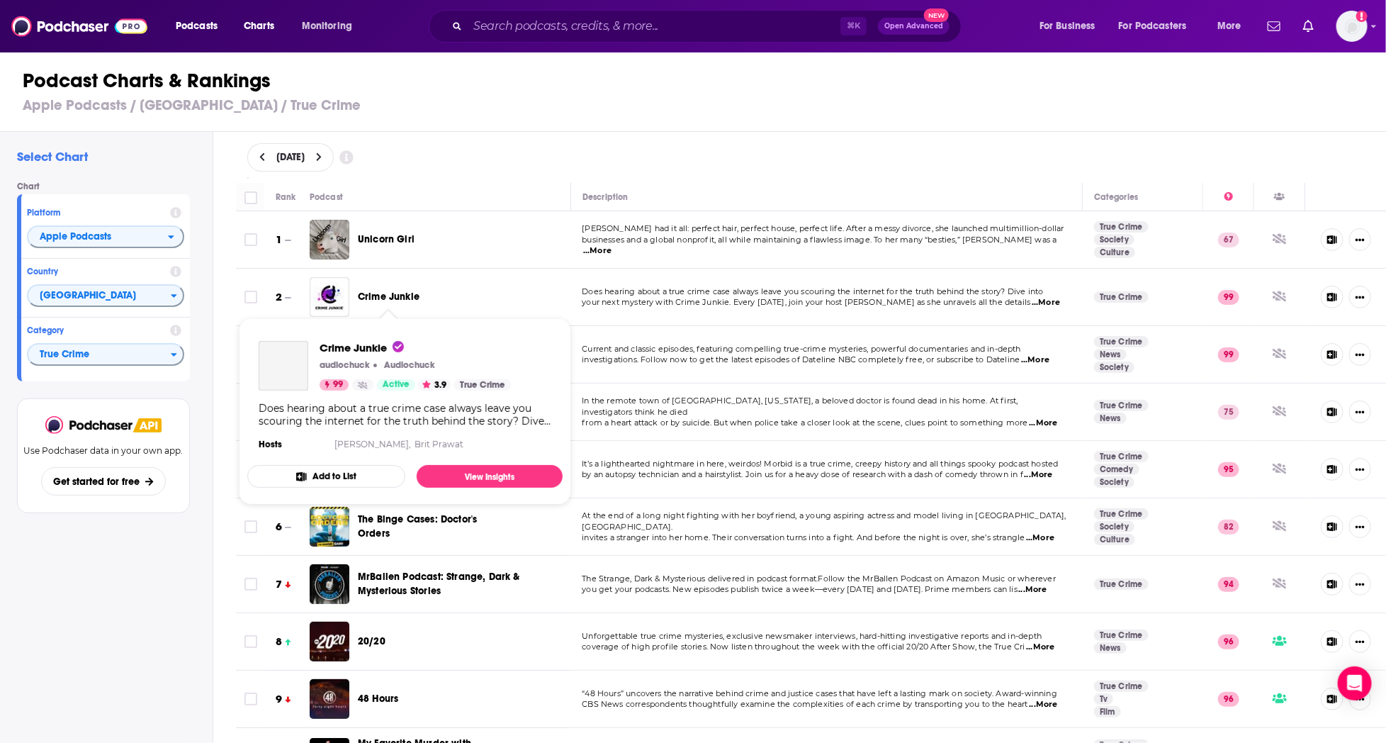
click at [373, 296] on span "Crime Junkie" at bounding box center [389, 297] width 62 height 12
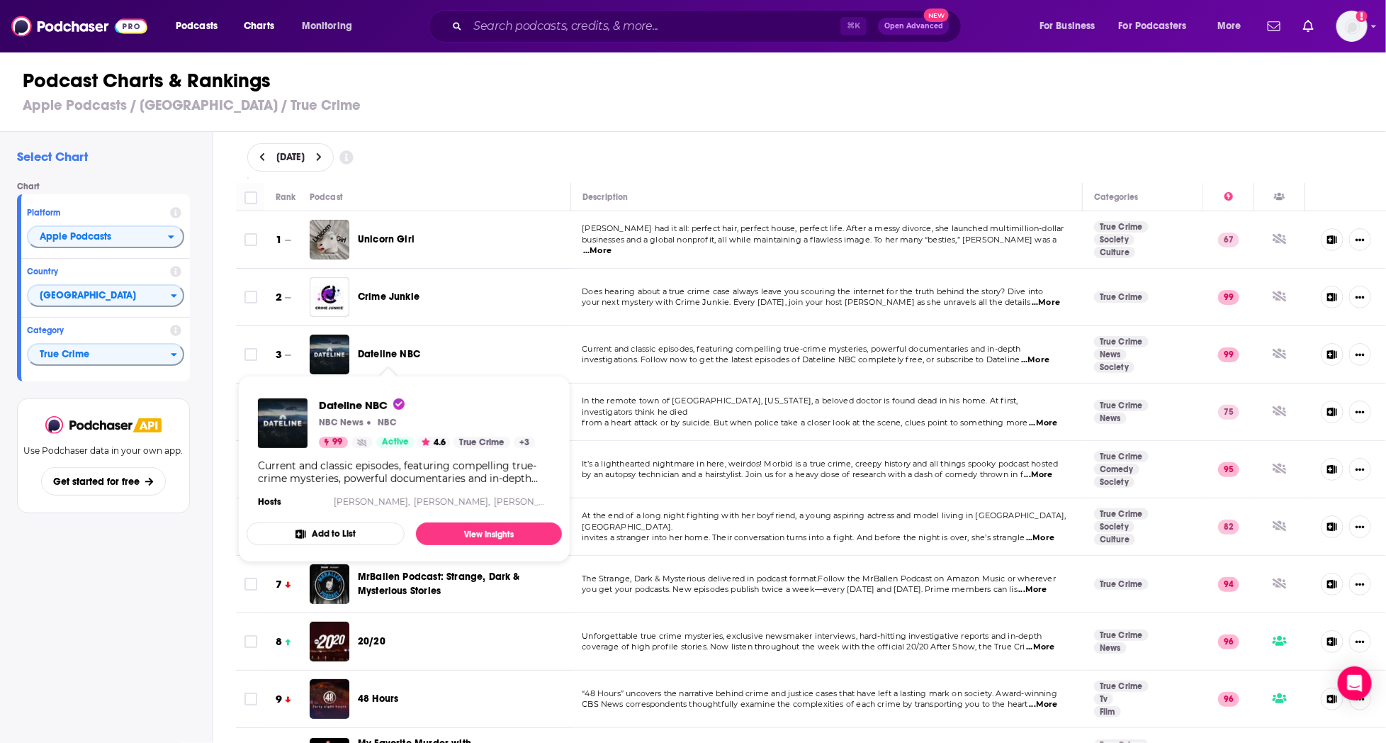
click at [388, 353] on span "Dateline NBC" at bounding box center [389, 354] width 62 height 12
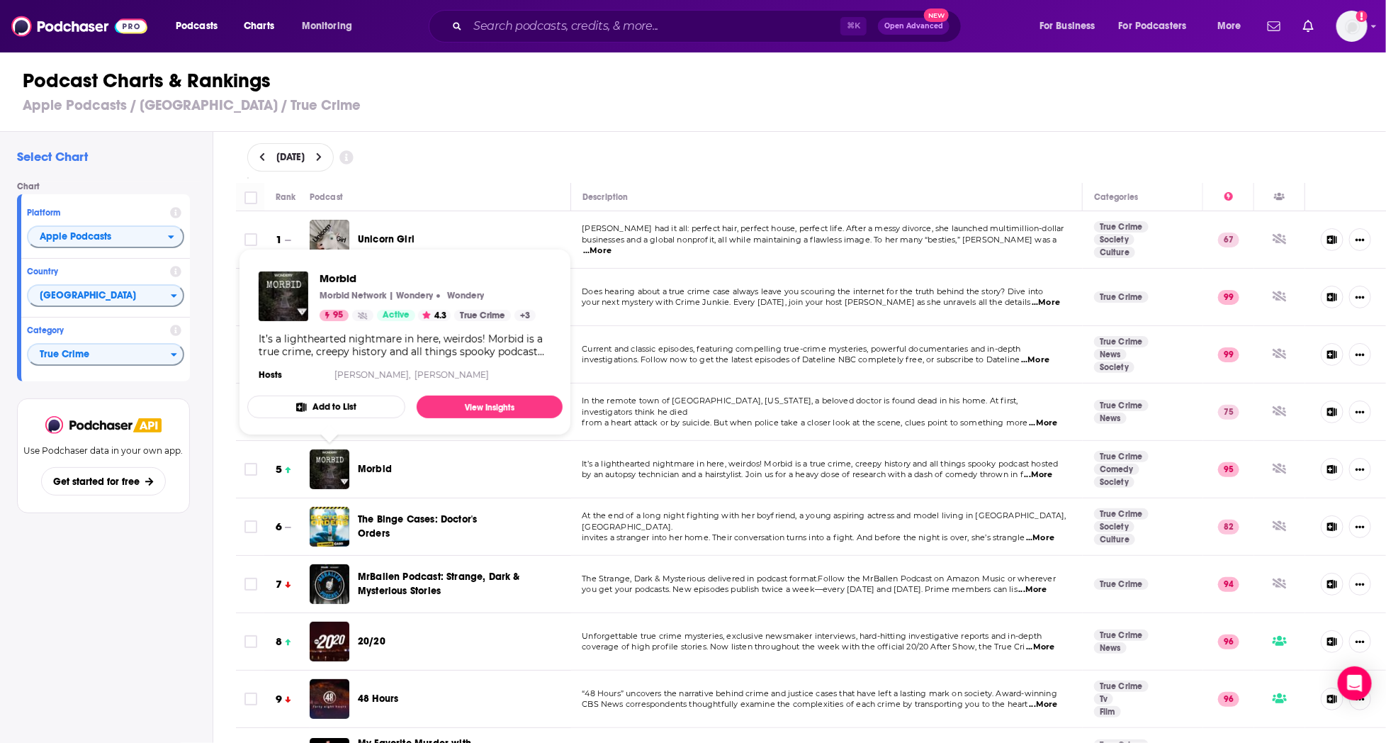
click at [344, 463] on img "Morbid" at bounding box center [330, 469] width 40 height 40
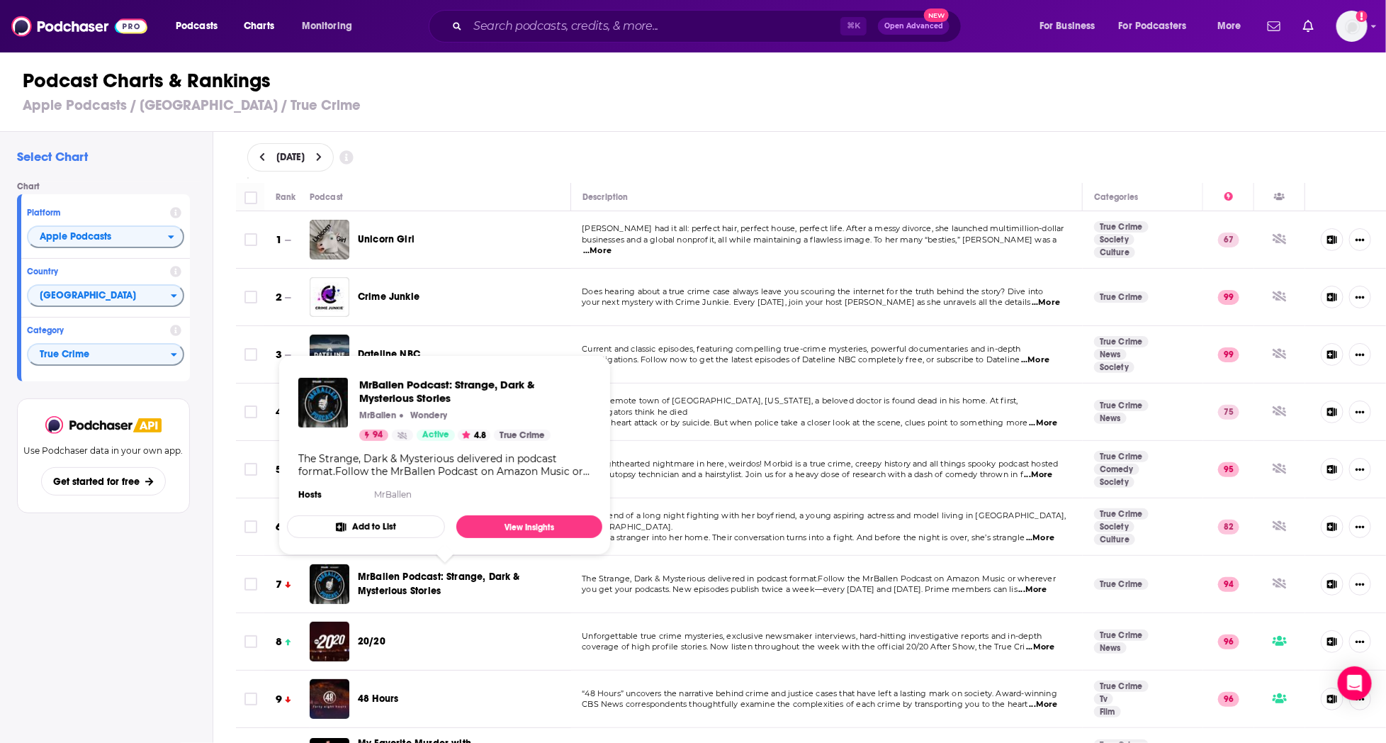
click at [382, 580] on span "MrBallen Podcast: Strange, Dark & Mysterious Stories" at bounding box center [439, 584] width 162 height 26
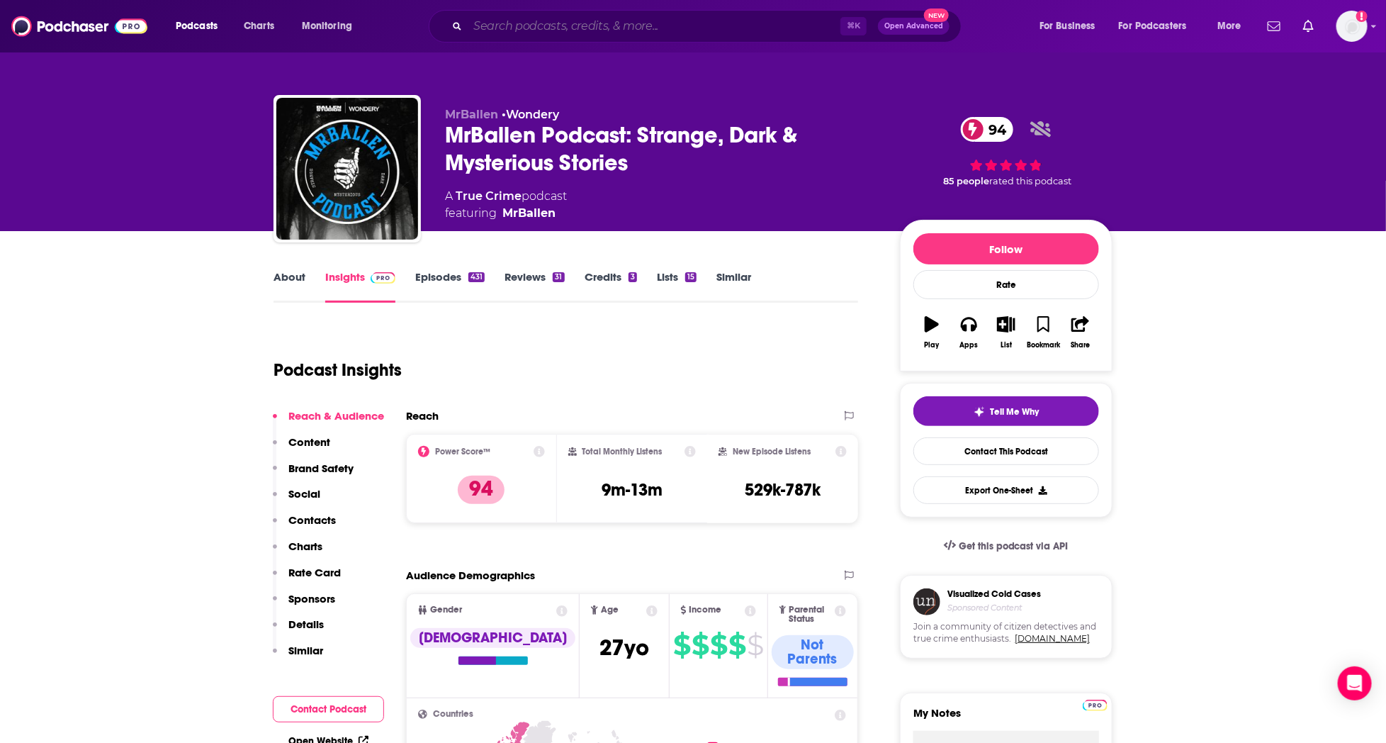
click at [506, 26] on input "Search podcasts, credits, & more..." at bounding box center [654, 26] width 373 height 23
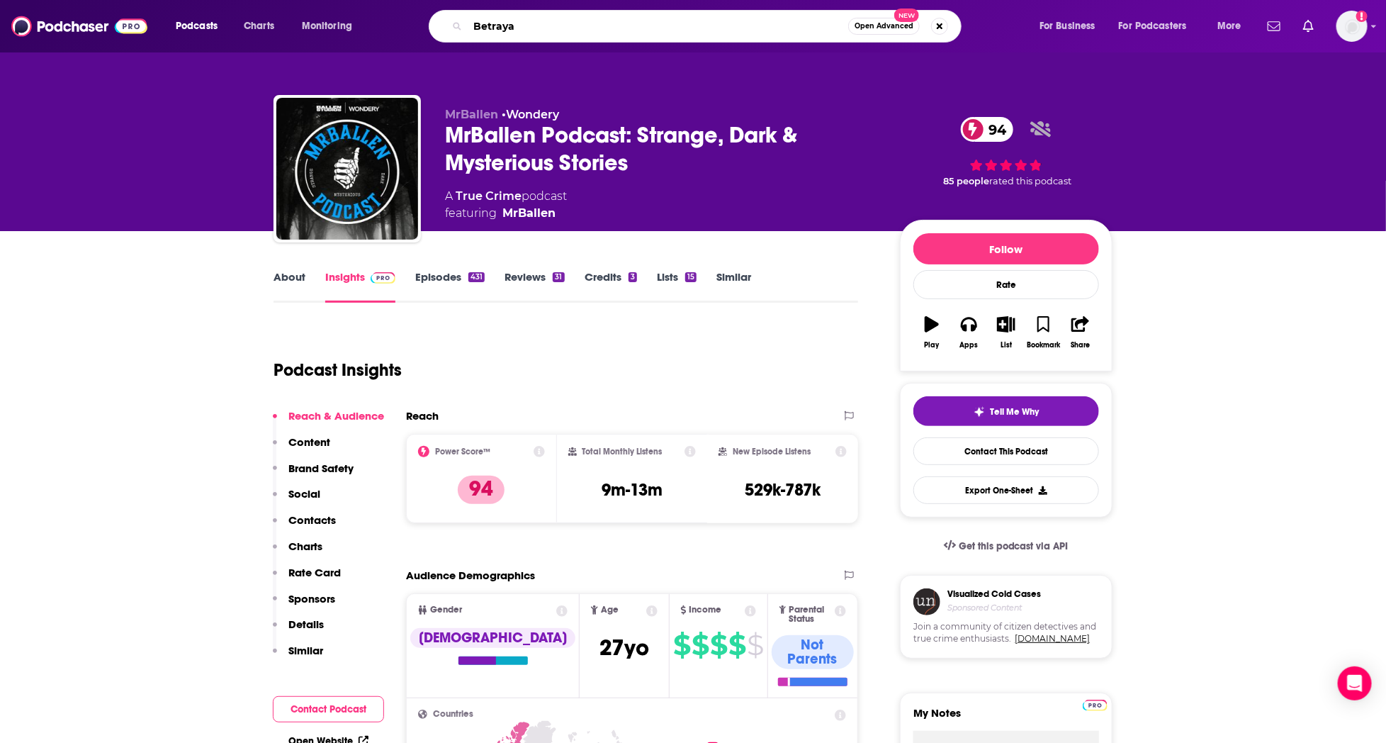
type input "Betrayal"
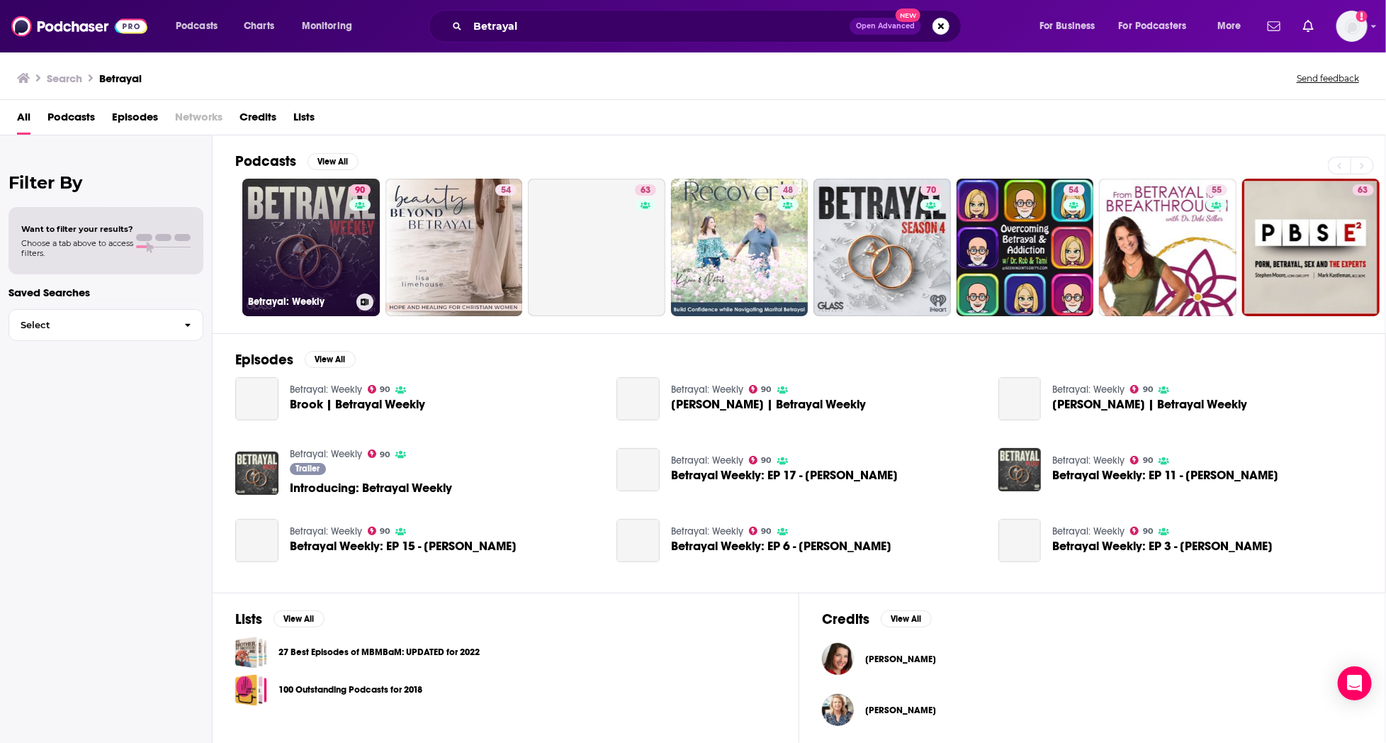
click at [320, 254] on link "90 Betrayal: Weekly" at bounding box center [310, 247] width 137 height 137
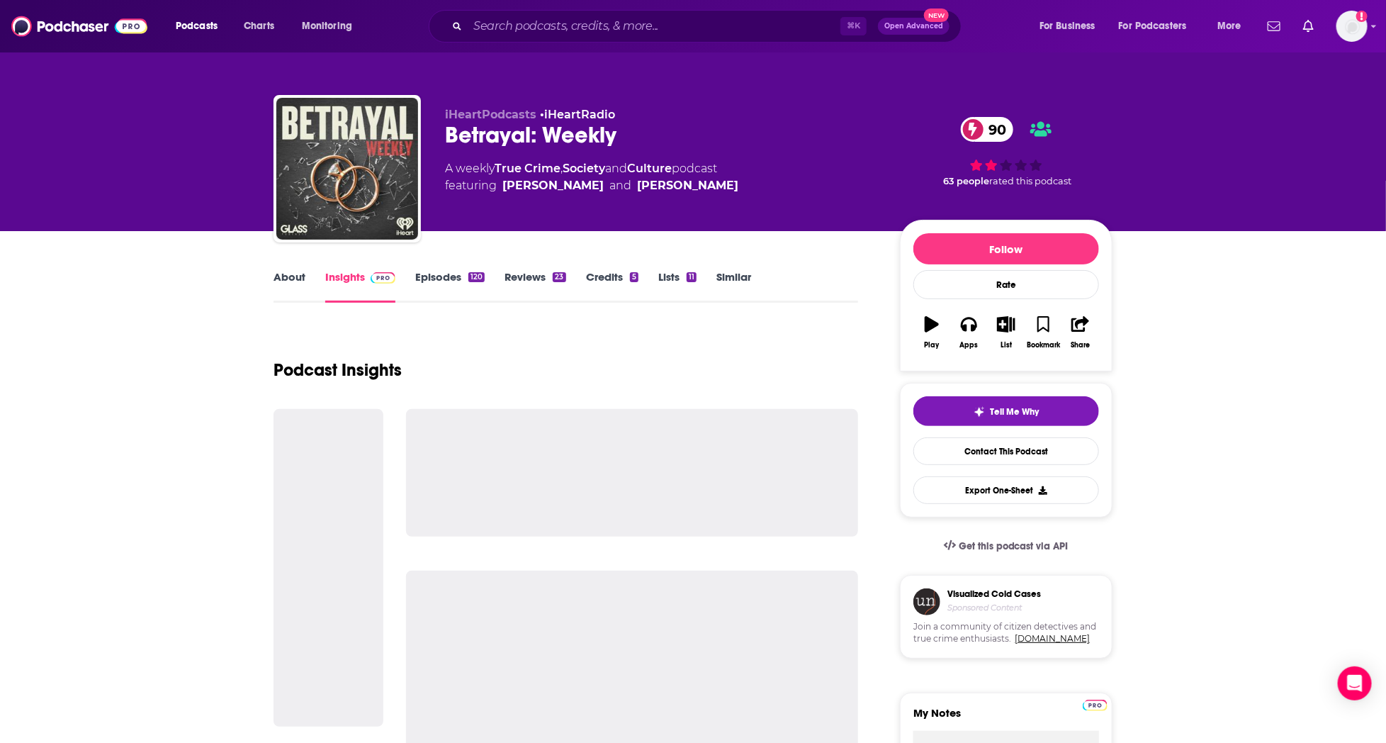
click at [275, 277] on link "About" at bounding box center [290, 286] width 32 height 33
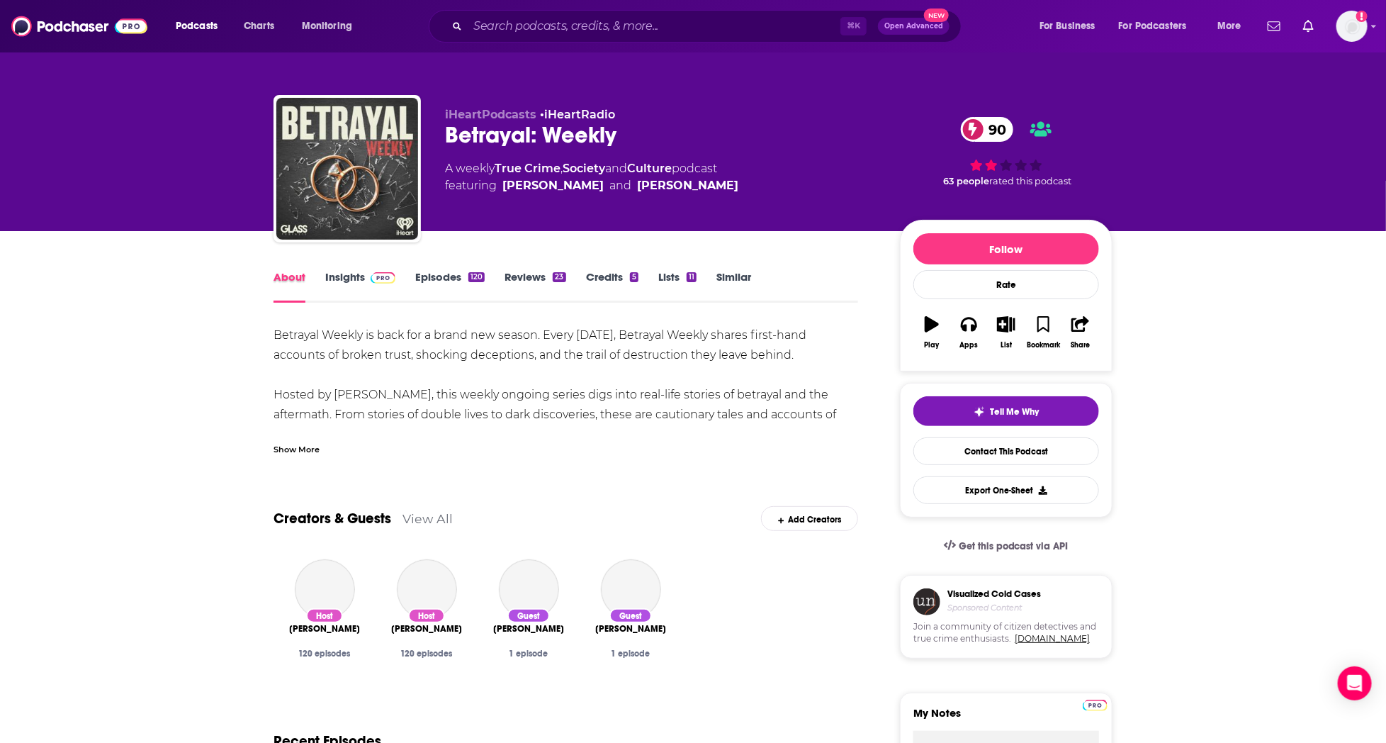
click at [322, 279] on div "About" at bounding box center [300, 286] width 52 height 33
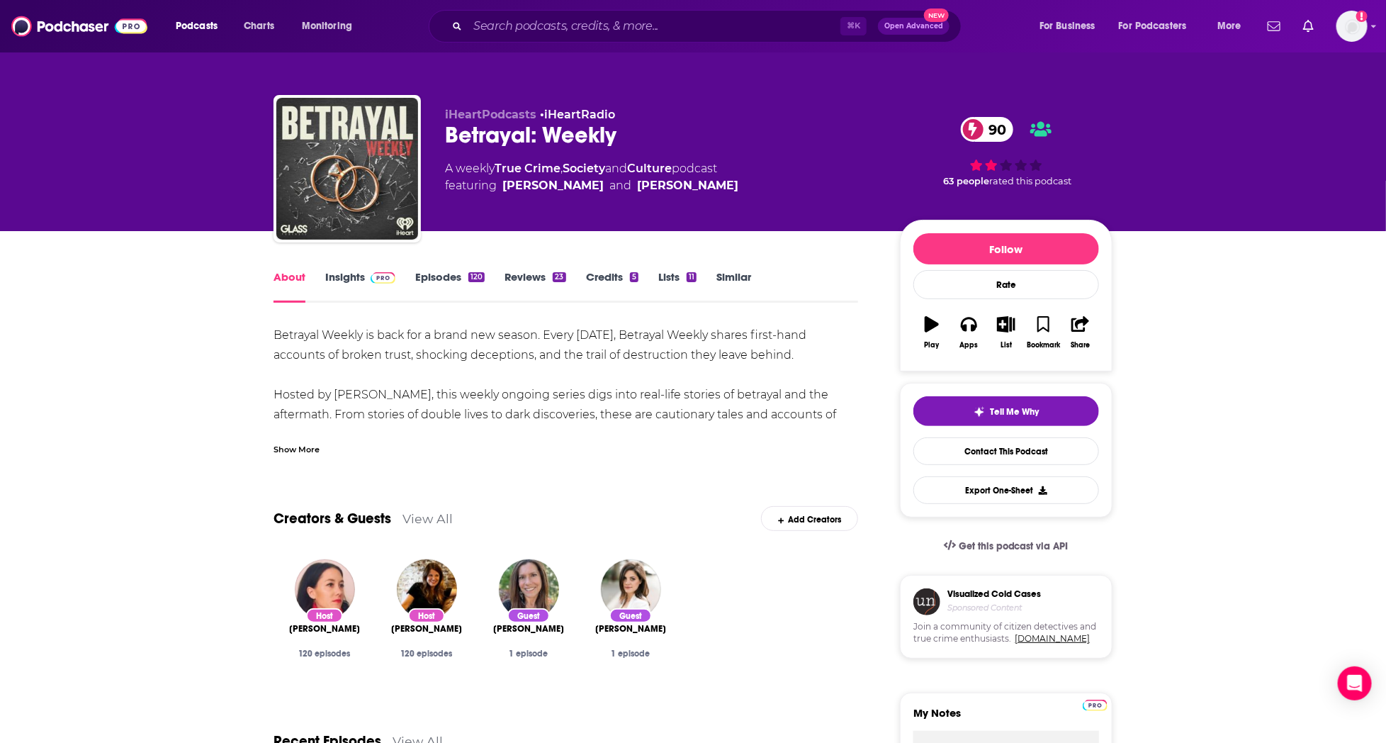
click at [335, 276] on link "Insights" at bounding box center [360, 286] width 70 height 33
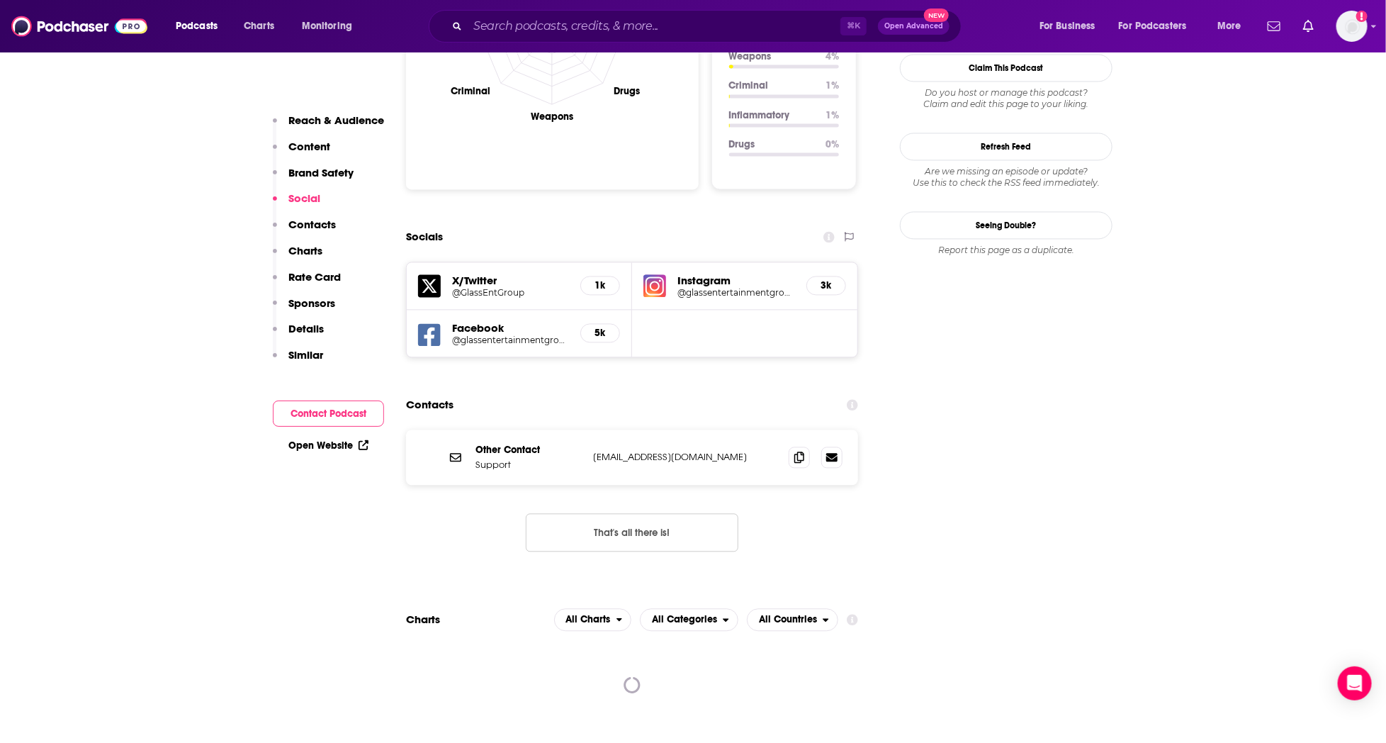
click at [293, 247] on p "Charts" at bounding box center [305, 250] width 34 height 13
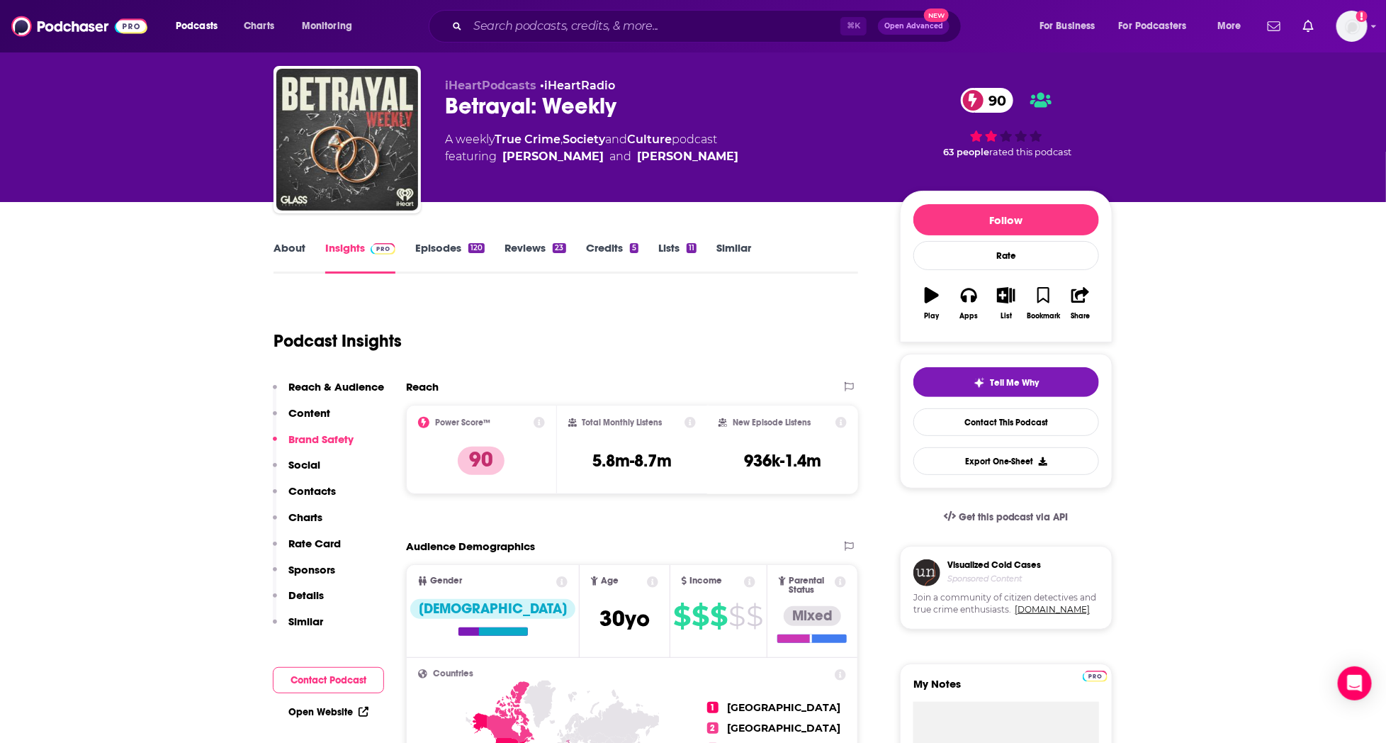
scroll to position [94, 0]
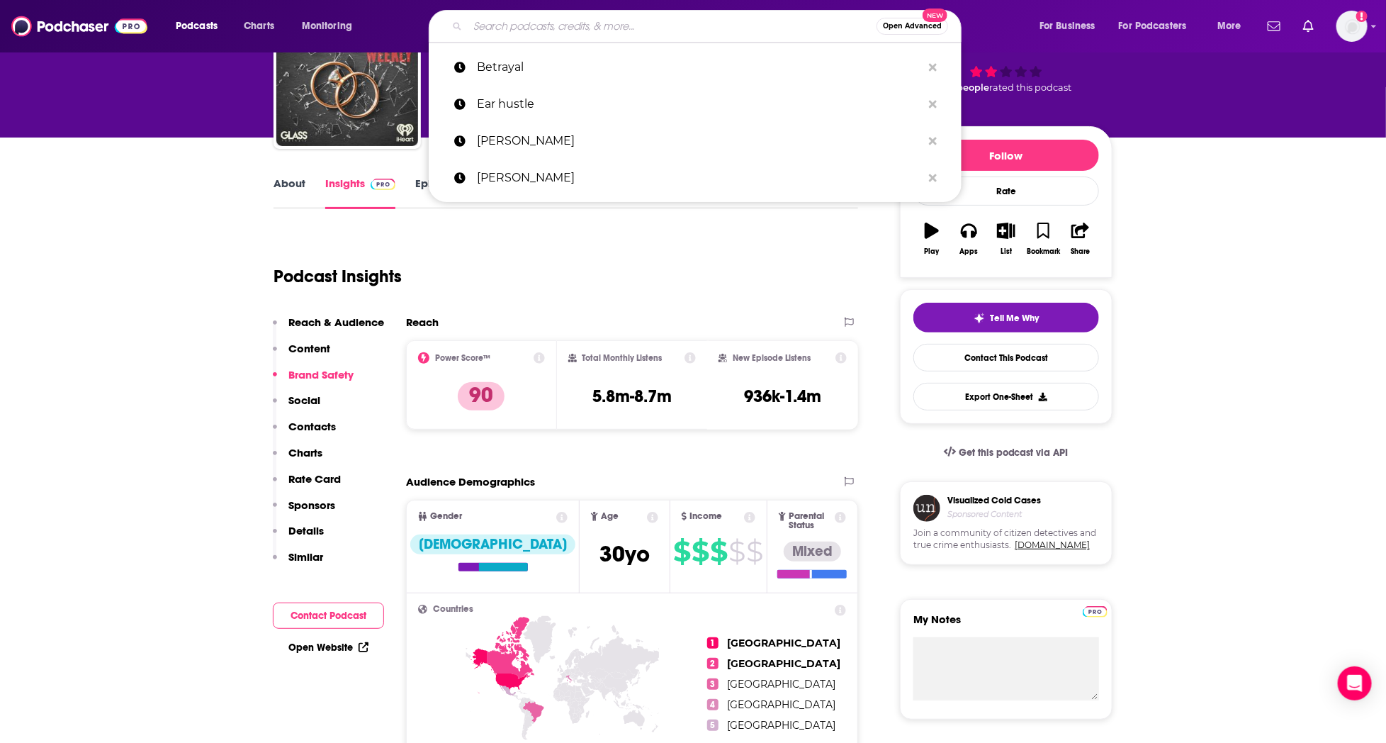
click at [514, 21] on input "Search podcasts, credits, & more..." at bounding box center [672, 26] width 409 height 23
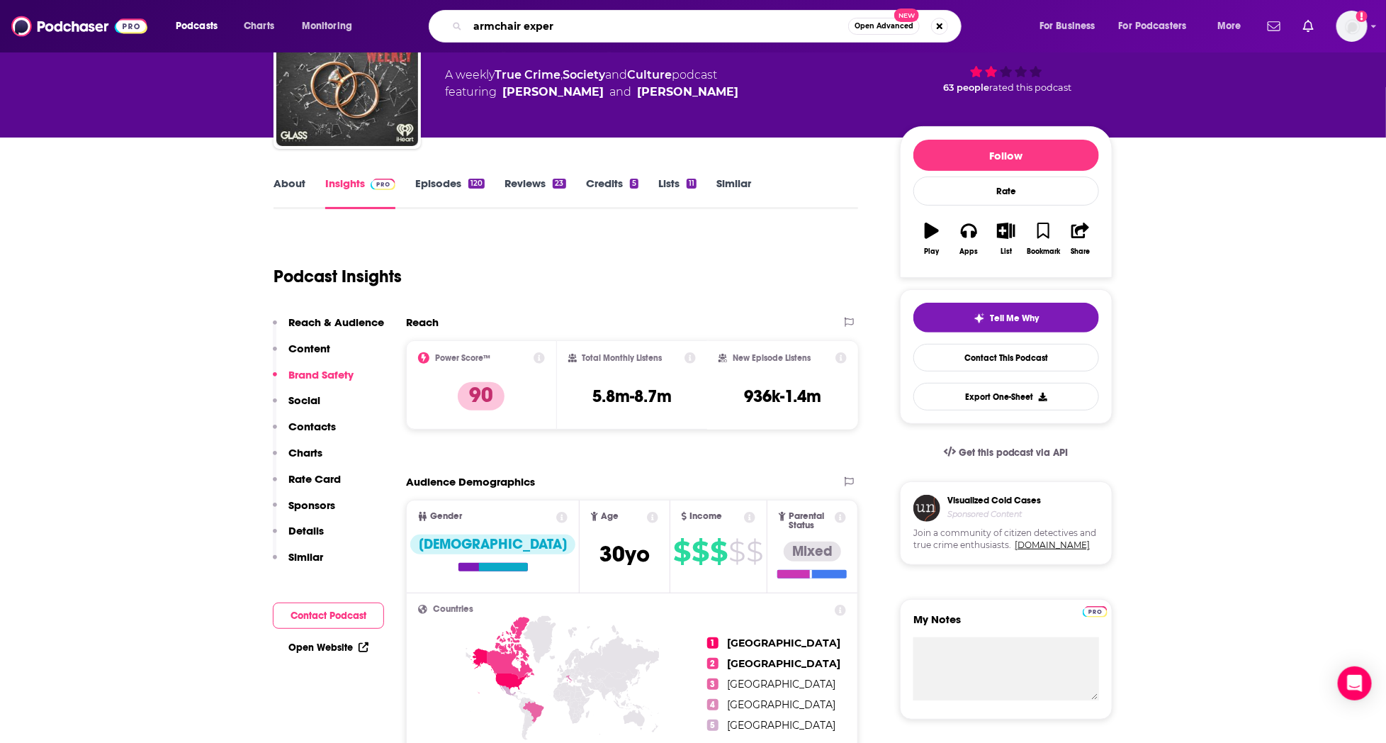
type input "armchair expert"
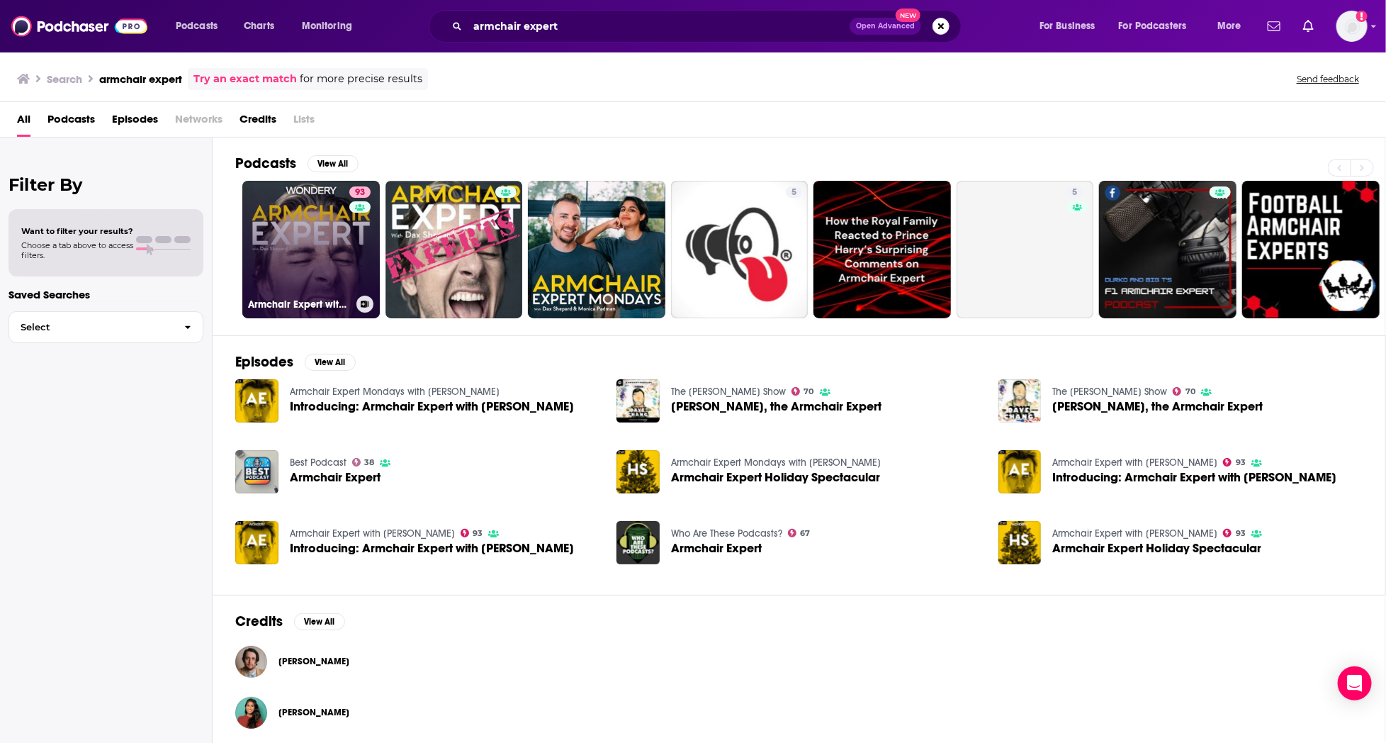
click at [298, 252] on link "93 Armchair Expert with [PERSON_NAME]" at bounding box center [310, 249] width 137 height 137
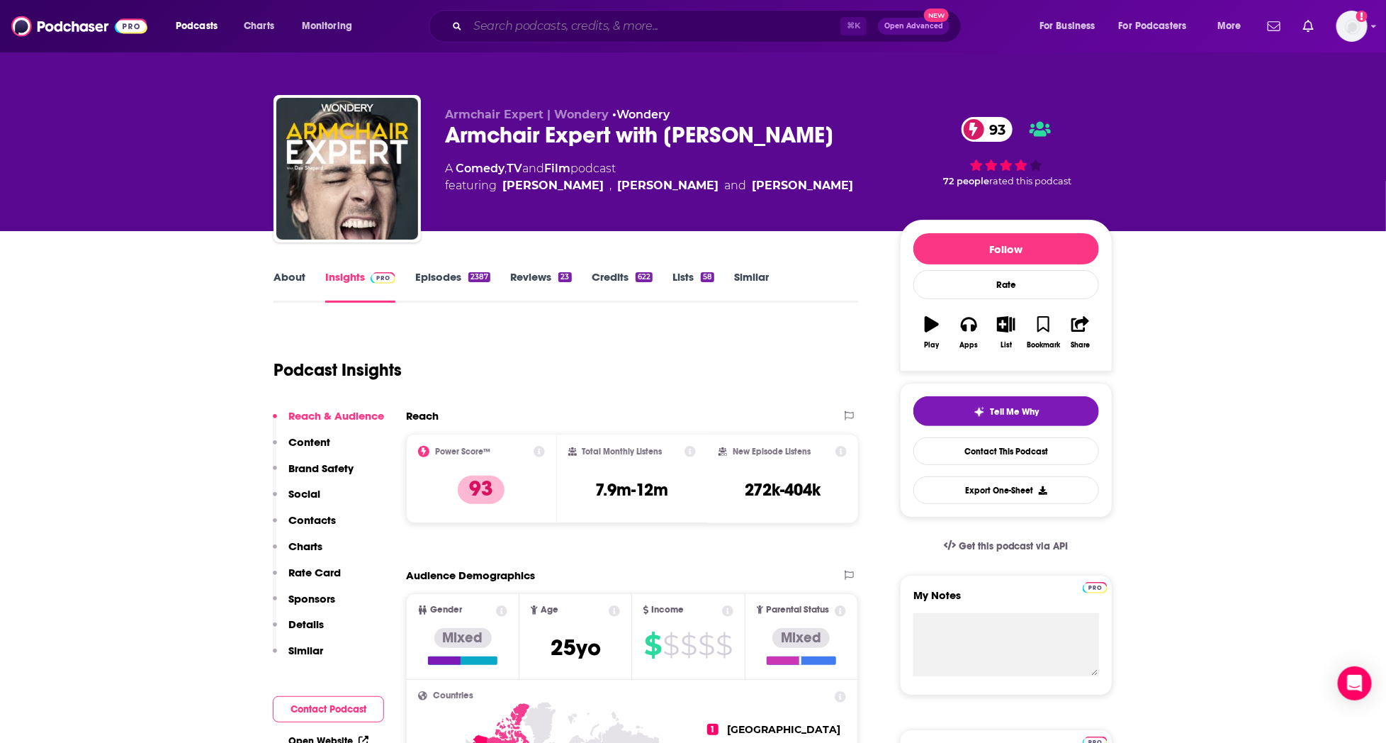
click at [478, 23] on input "Search podcasts, credits, & more..." at bounding box center [654, 26] width 373 height 23
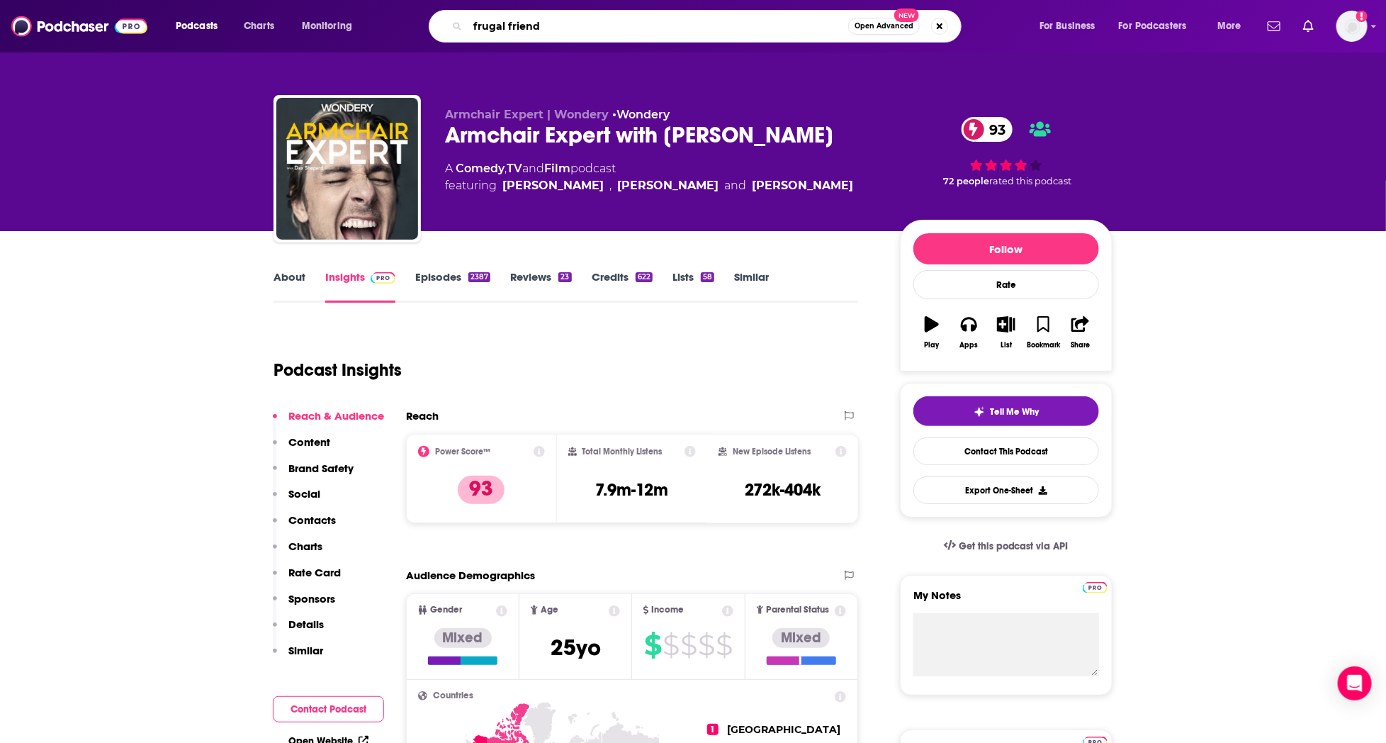
type input "frugal friends"
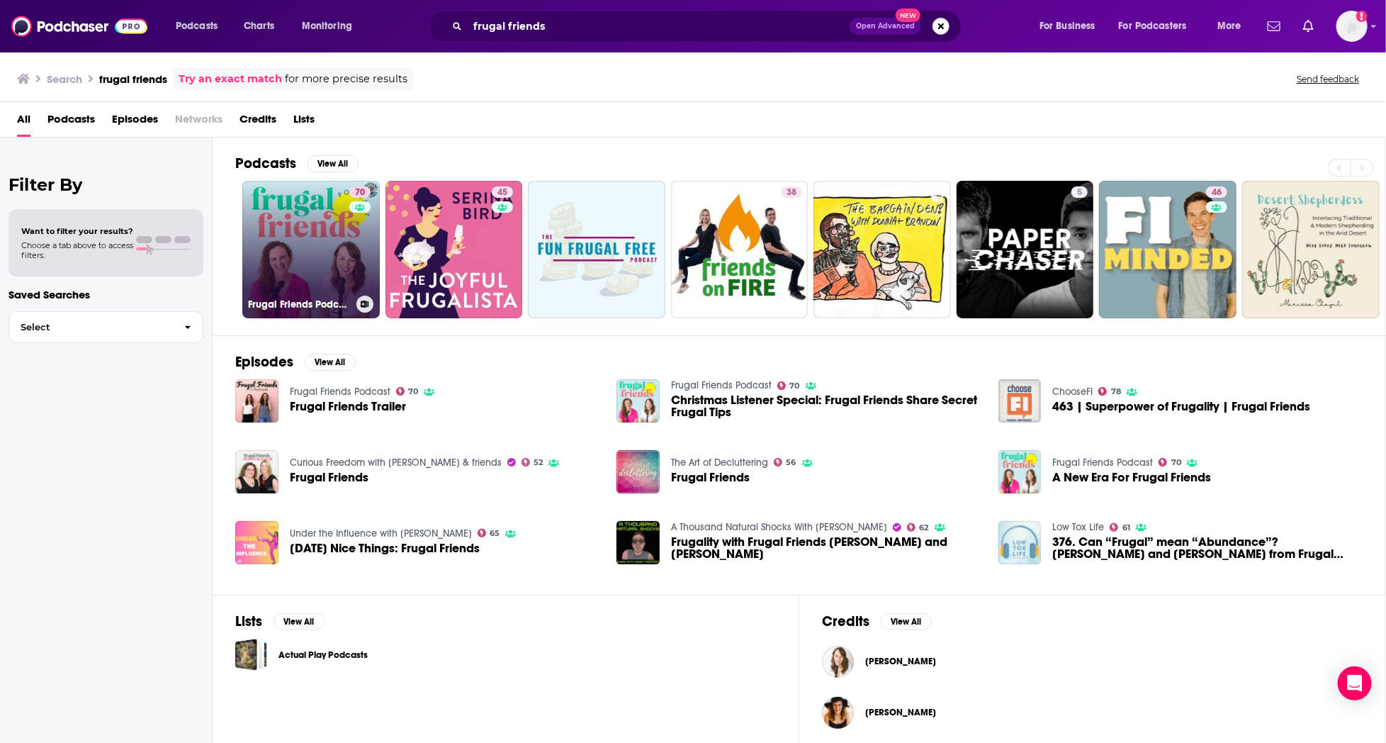
click at [332, 258] on link "70 Frugal Friends Podcast" at bounding box center [310, 249] width 137 height 137
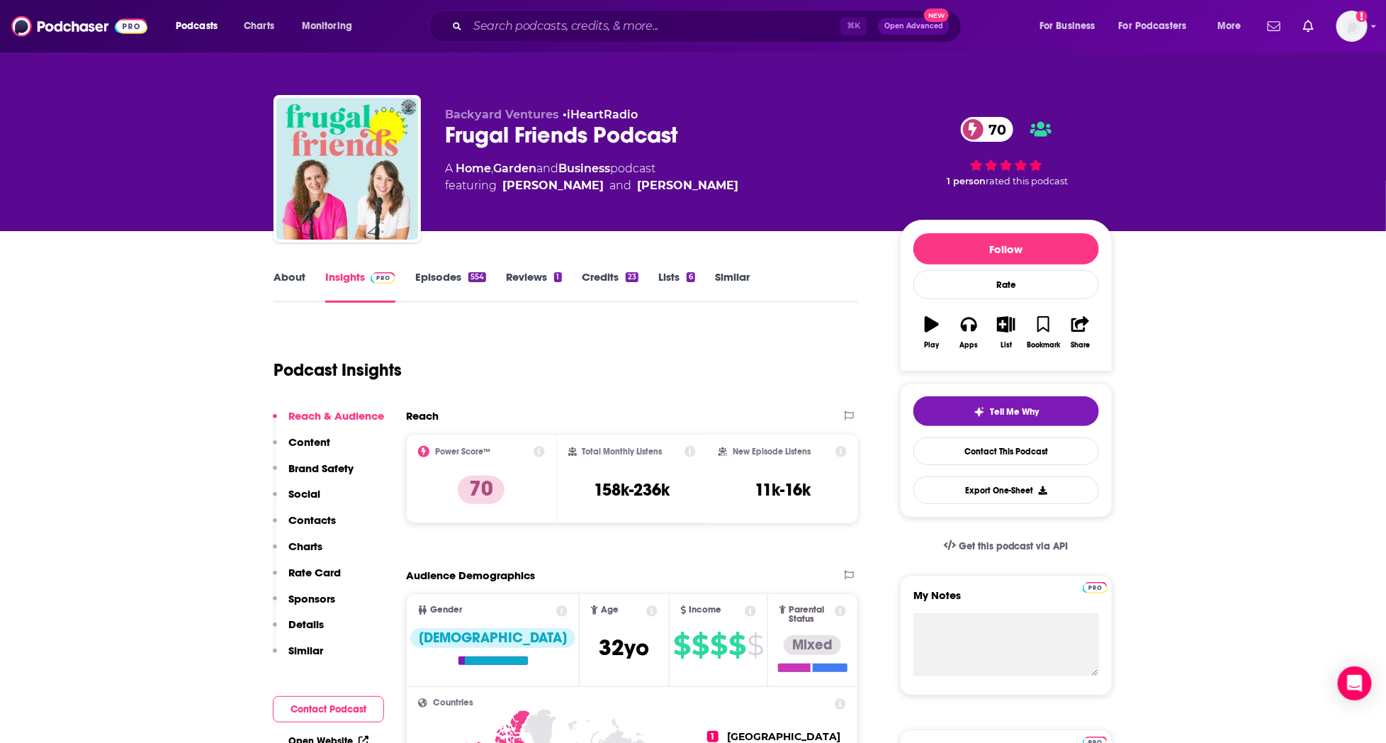
click at [437, 276] on link "Episodes 554" at bounding box center [450, 286] width 71 height 33
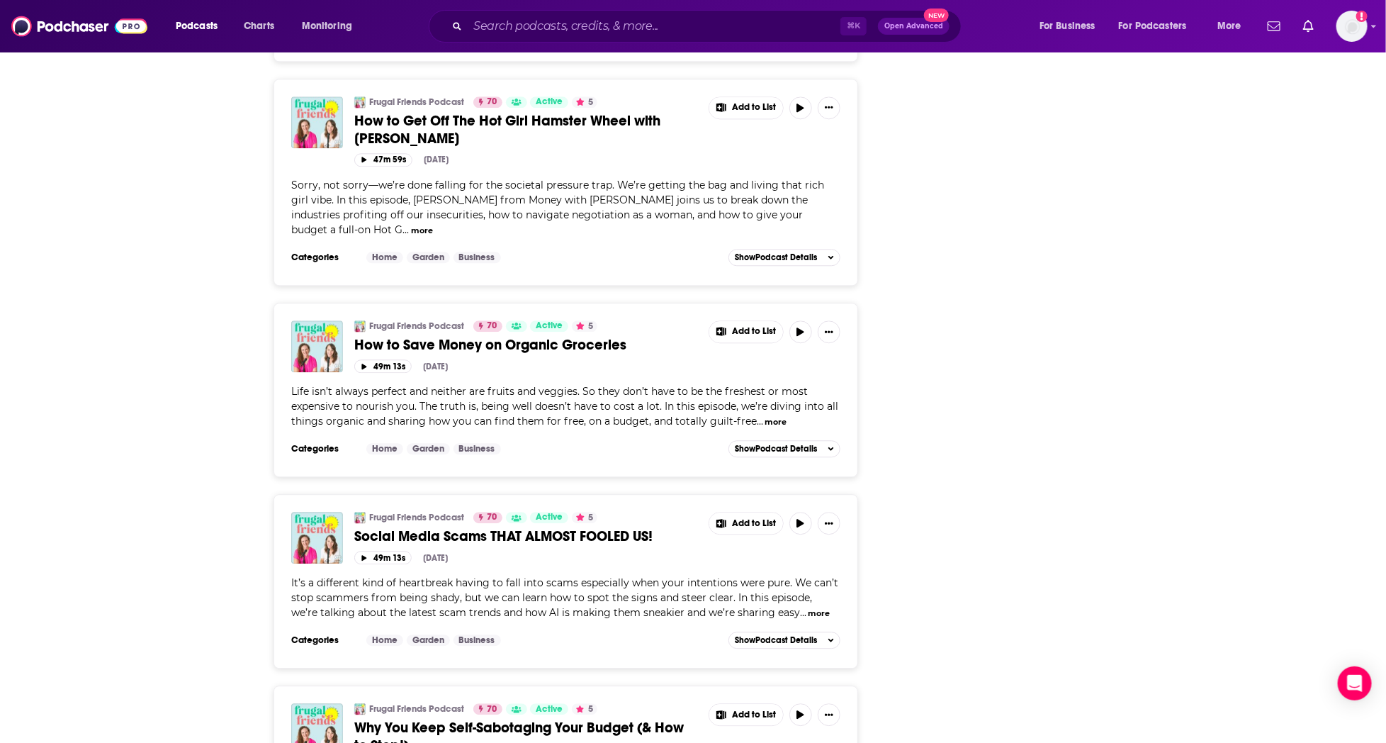
scroll to position [4742, 0]
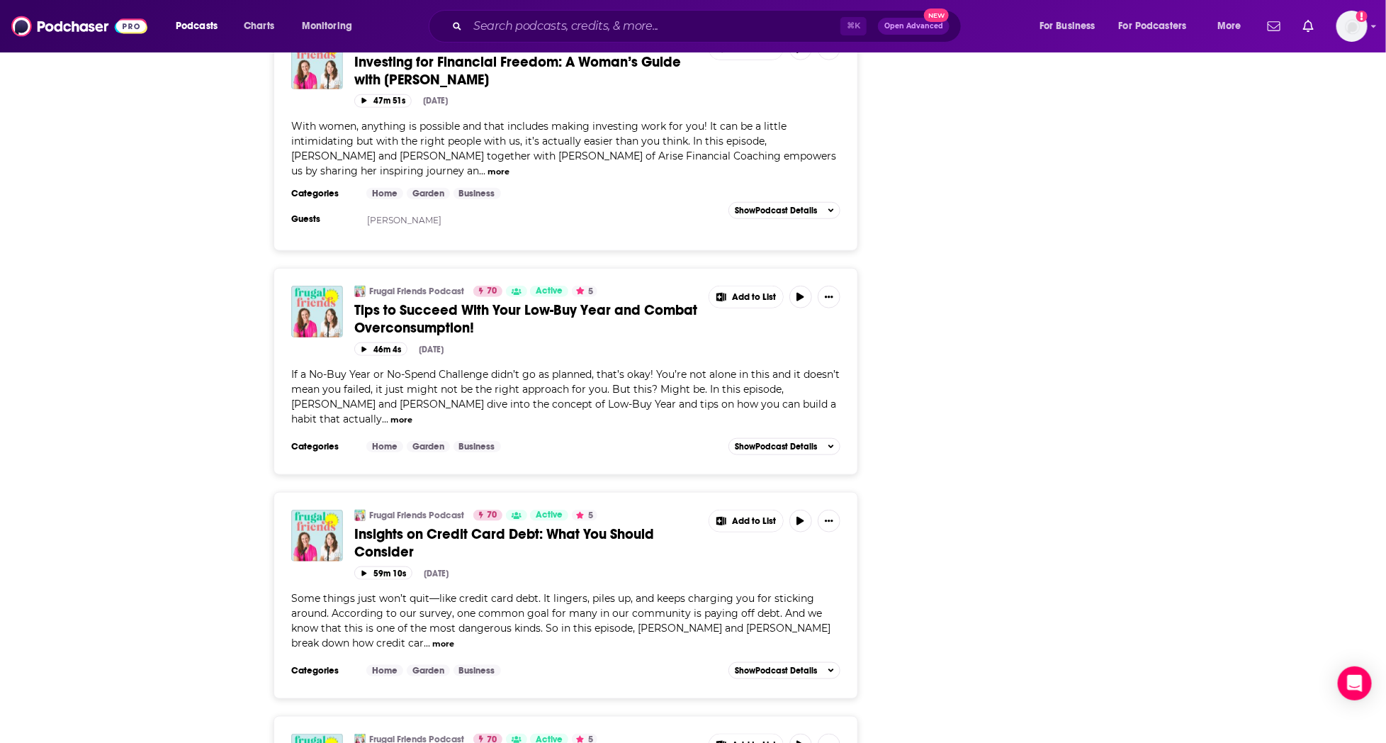
scroll to position [9436, 0]
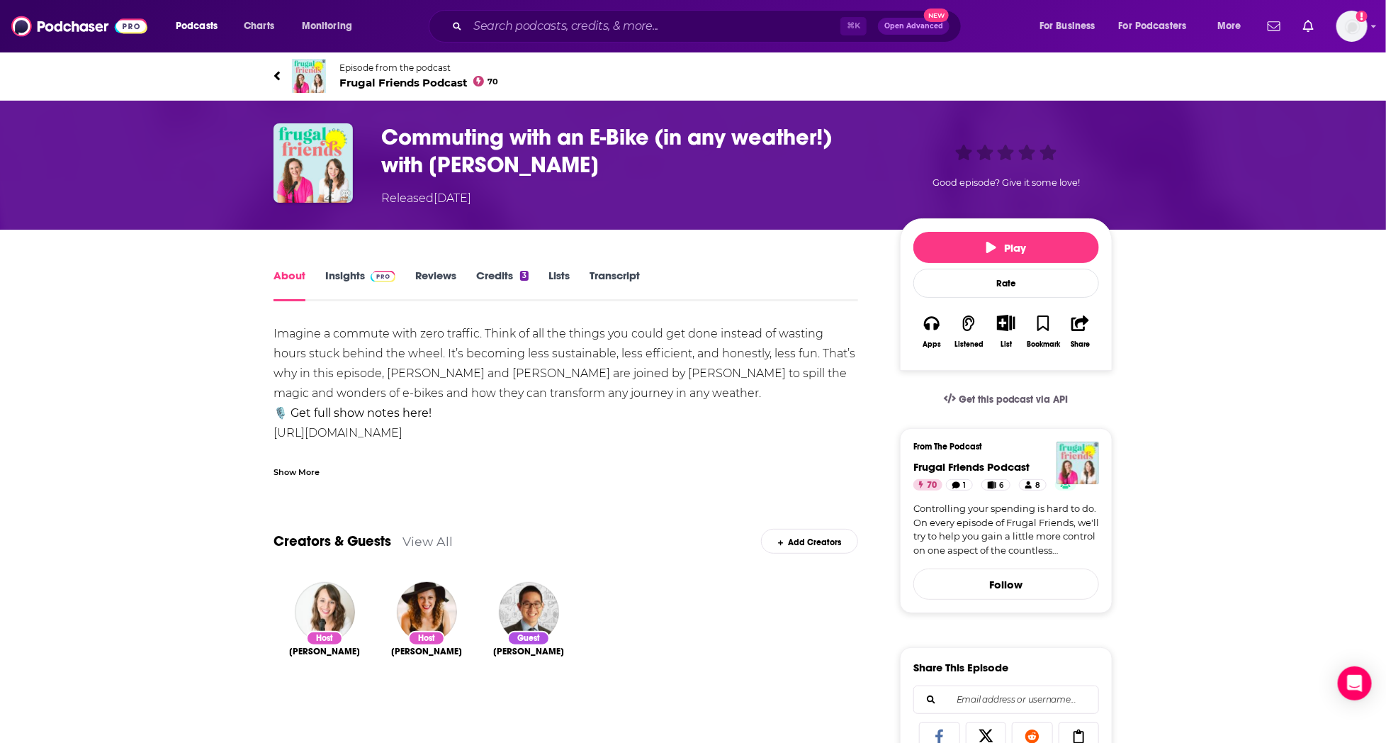
click at [358, 276] on link "Insights" at bounding box center [360, 285] width 70 height 33
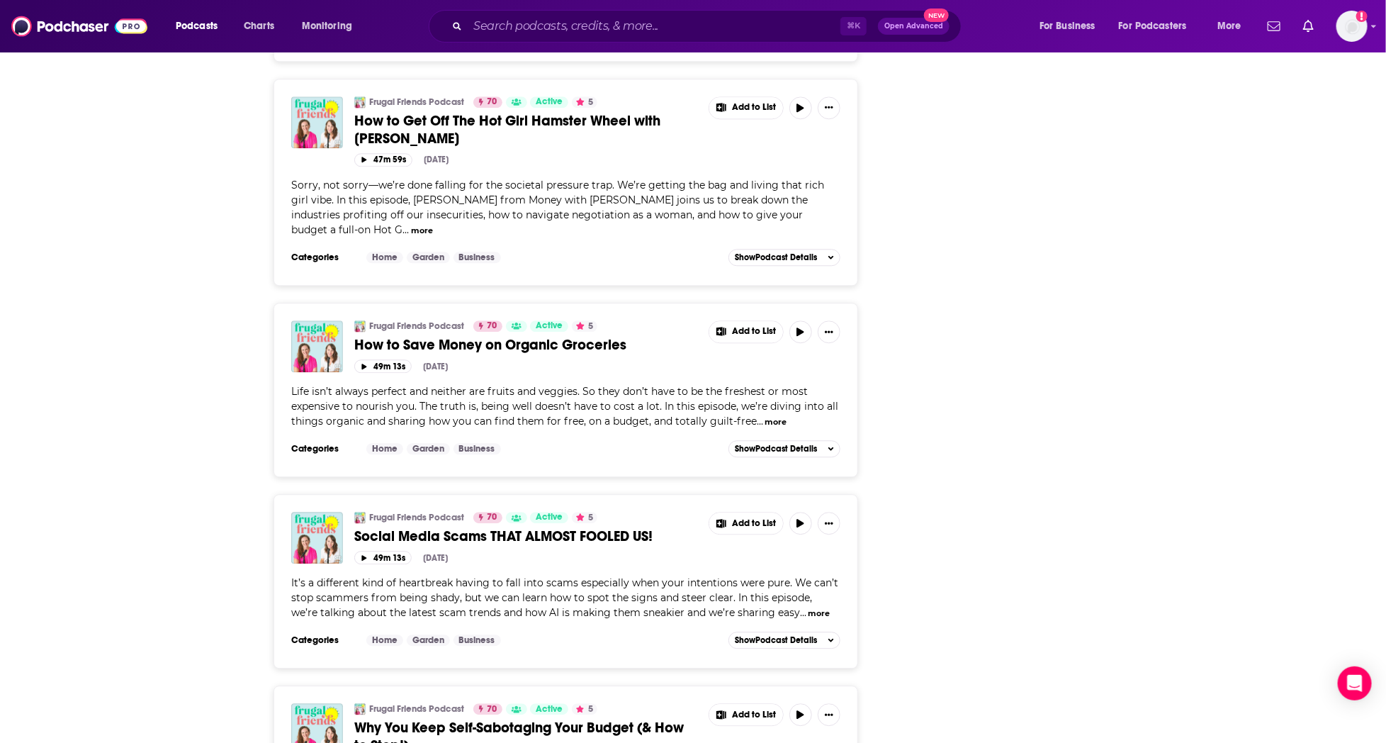
scroll to position [4742, 0]
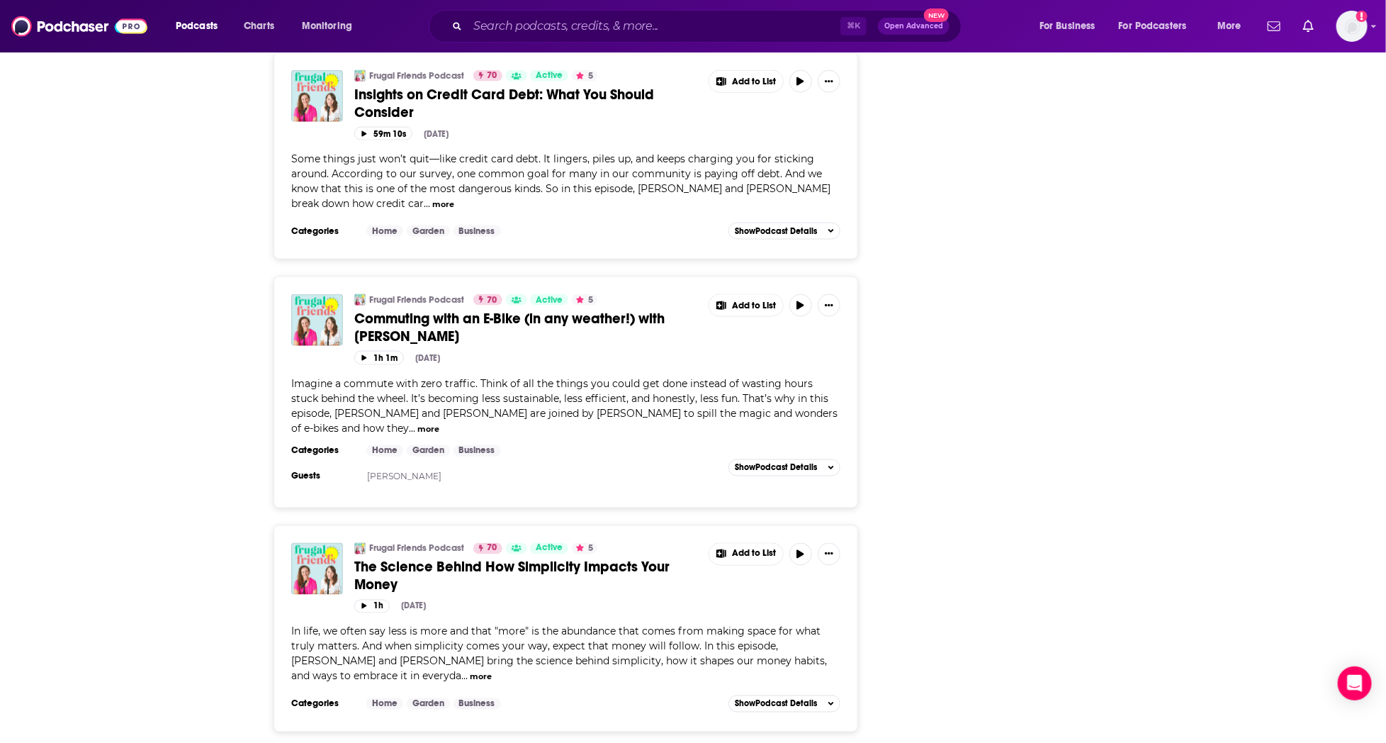
scroll to position [9868, 0]
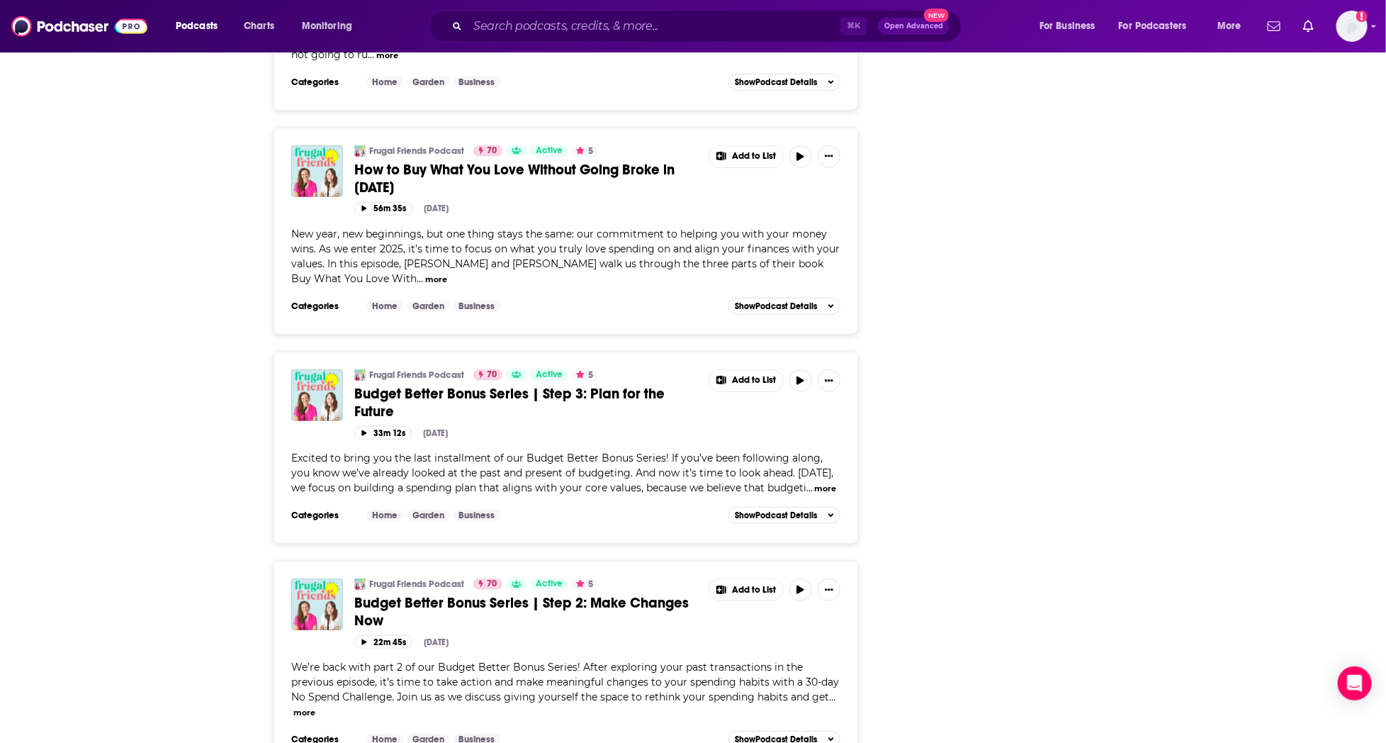
scroll to position [15089, 0]
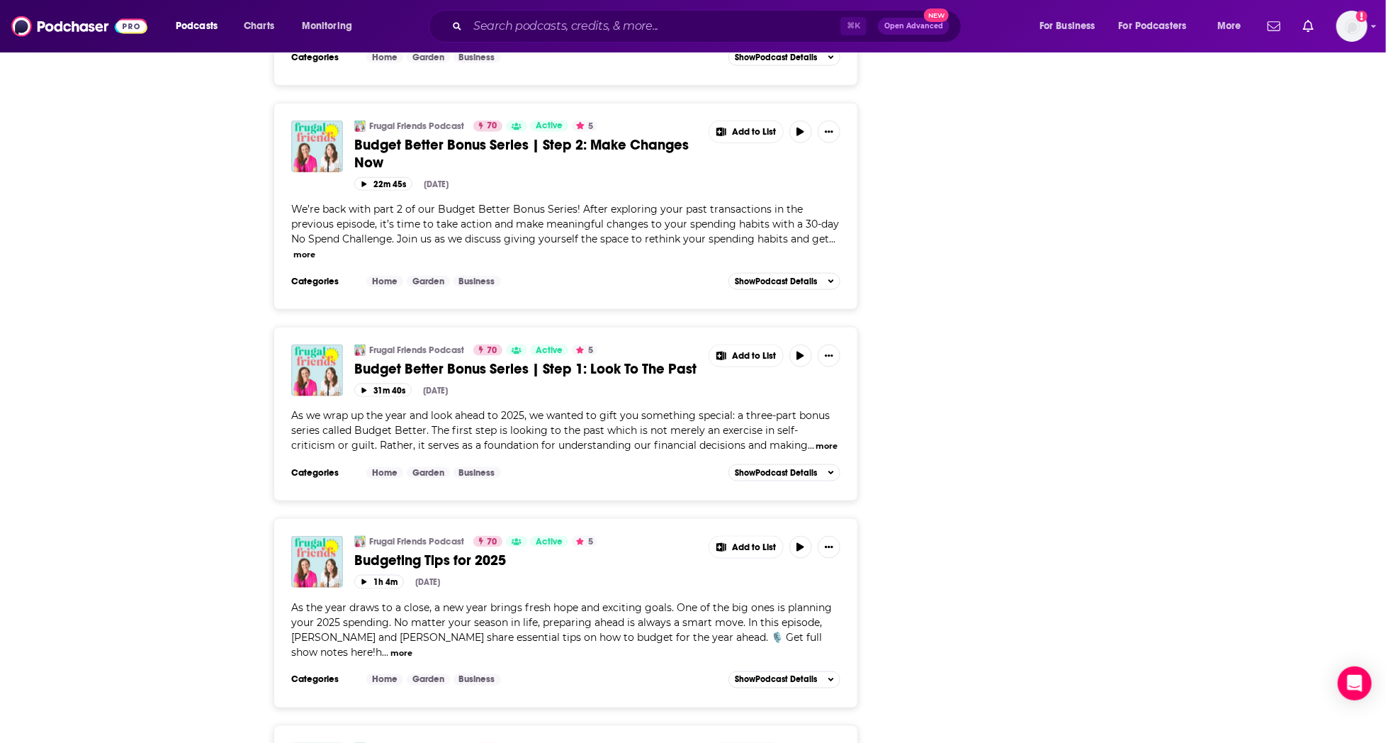
scroll to position [15673, 0]
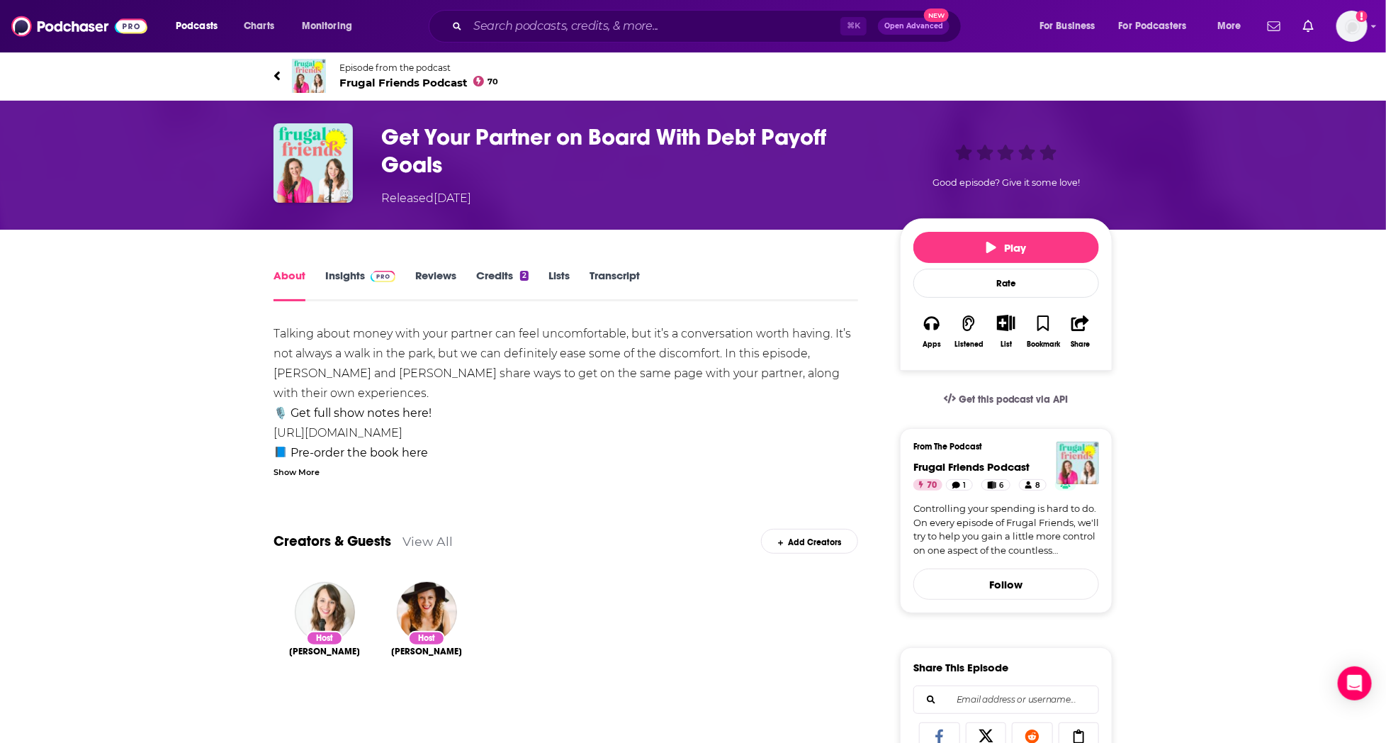
click at [345, 279] on link "Insights" at bounding box center [360, 285] width 70 height 33
